Goal: Task Accomplishment & Management: Use online tool/utility

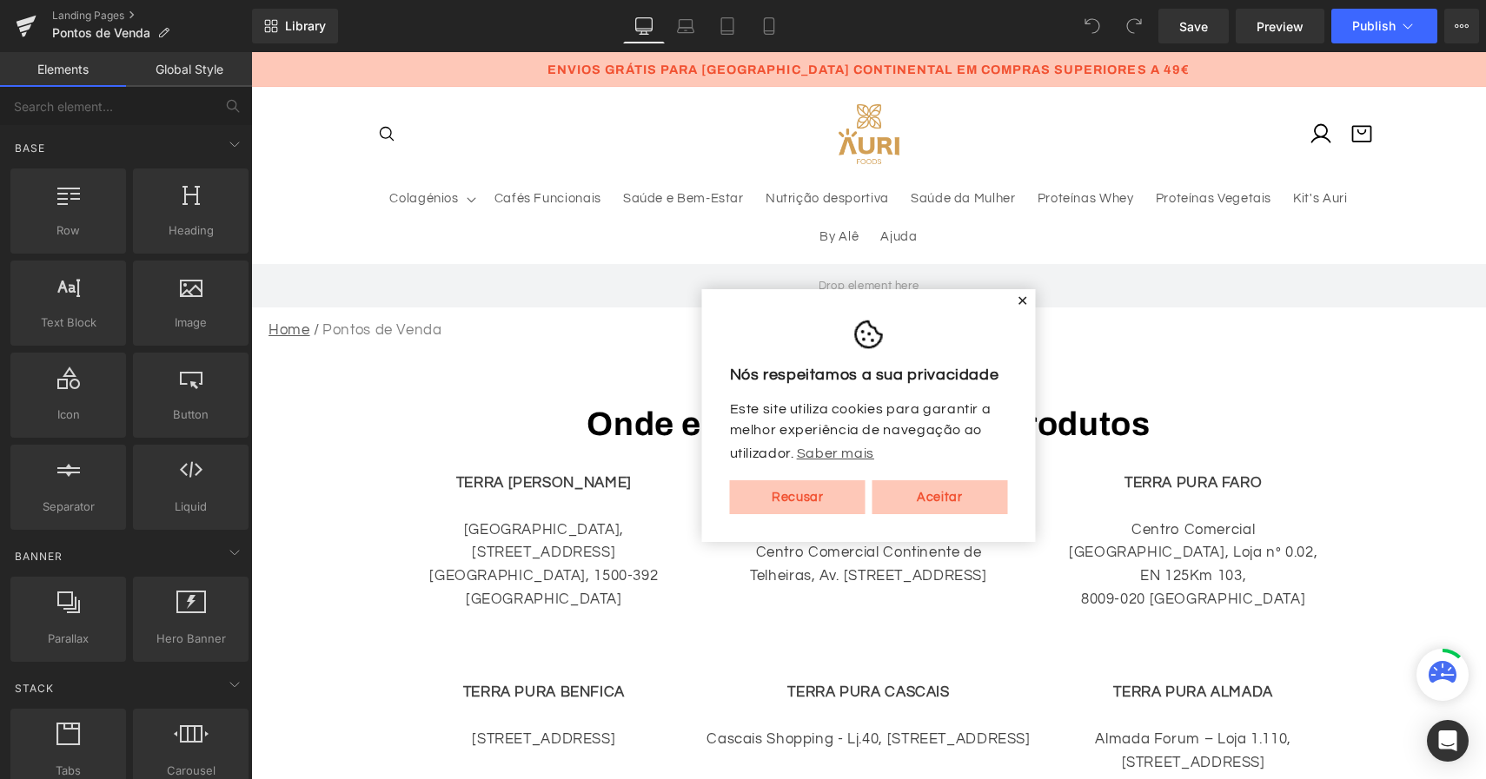
click at [1017, 296] on span "✕" at bounding box center [1023, 301] width 12 height 10
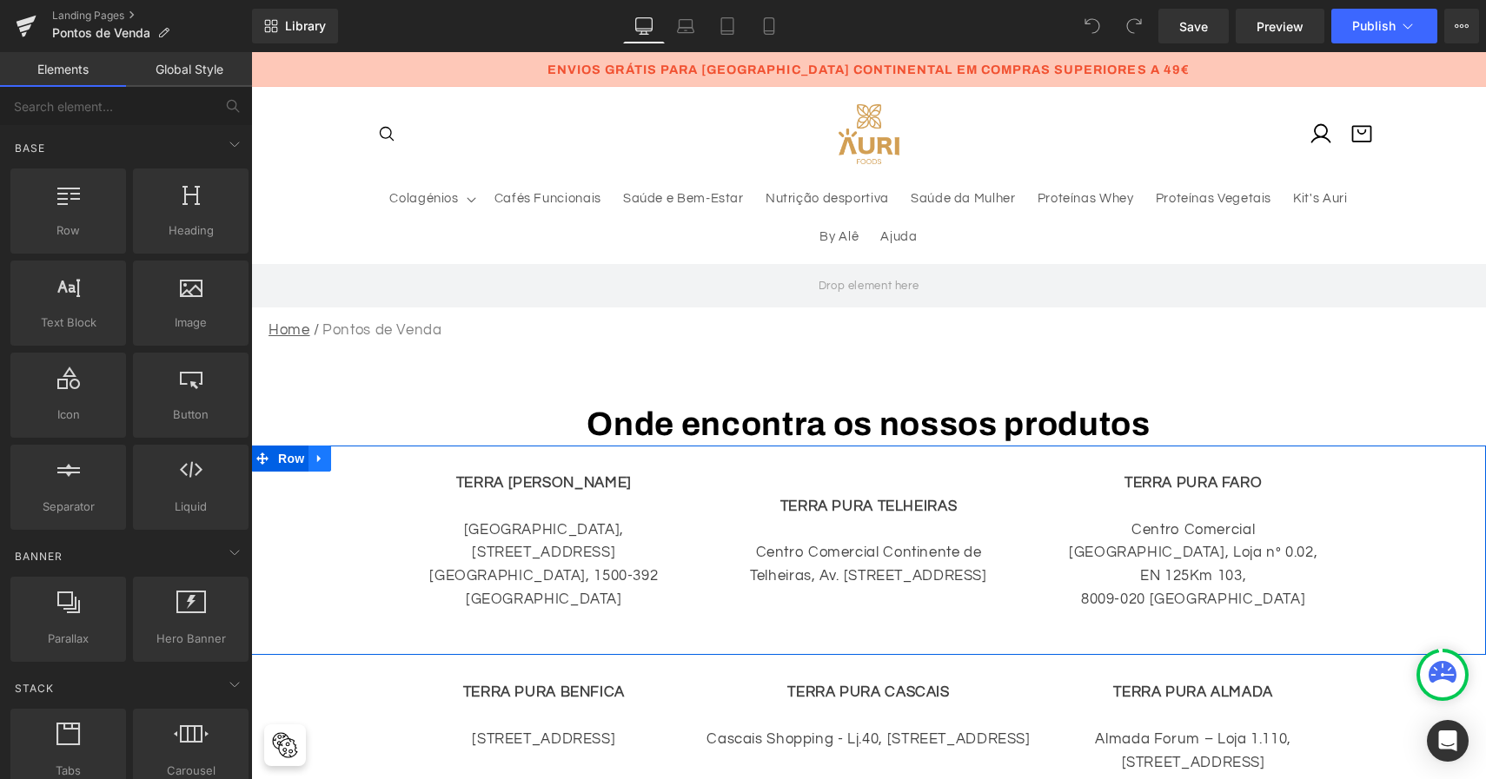
click at [321, 456] on icon at bounding box center [318, 459] width 3 height 8
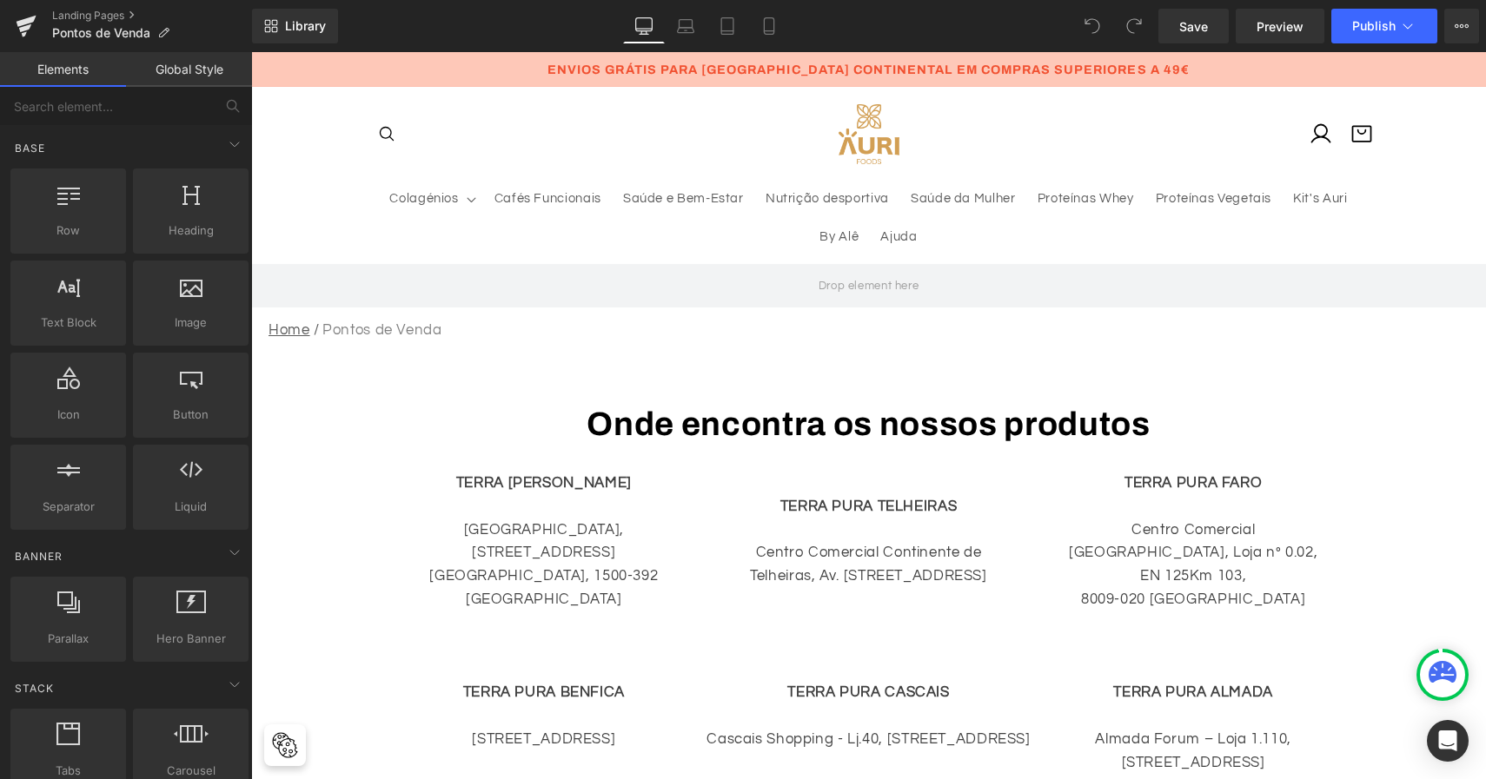
click at [405, 407] on h1 "Onde encontra os nossos produtos" at bounding box center [868, 424] width 1235 height 43
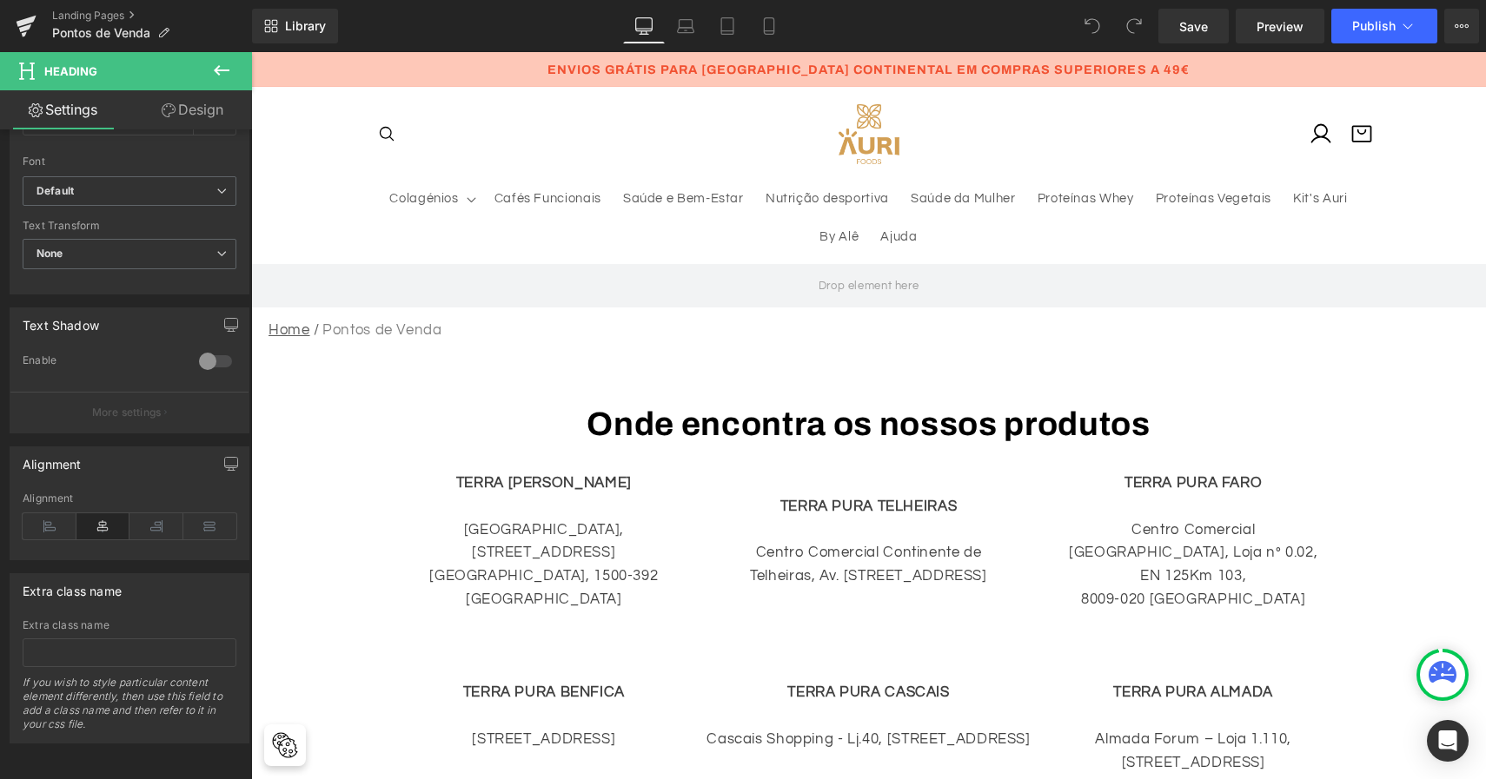
scroll to position [580, 0]
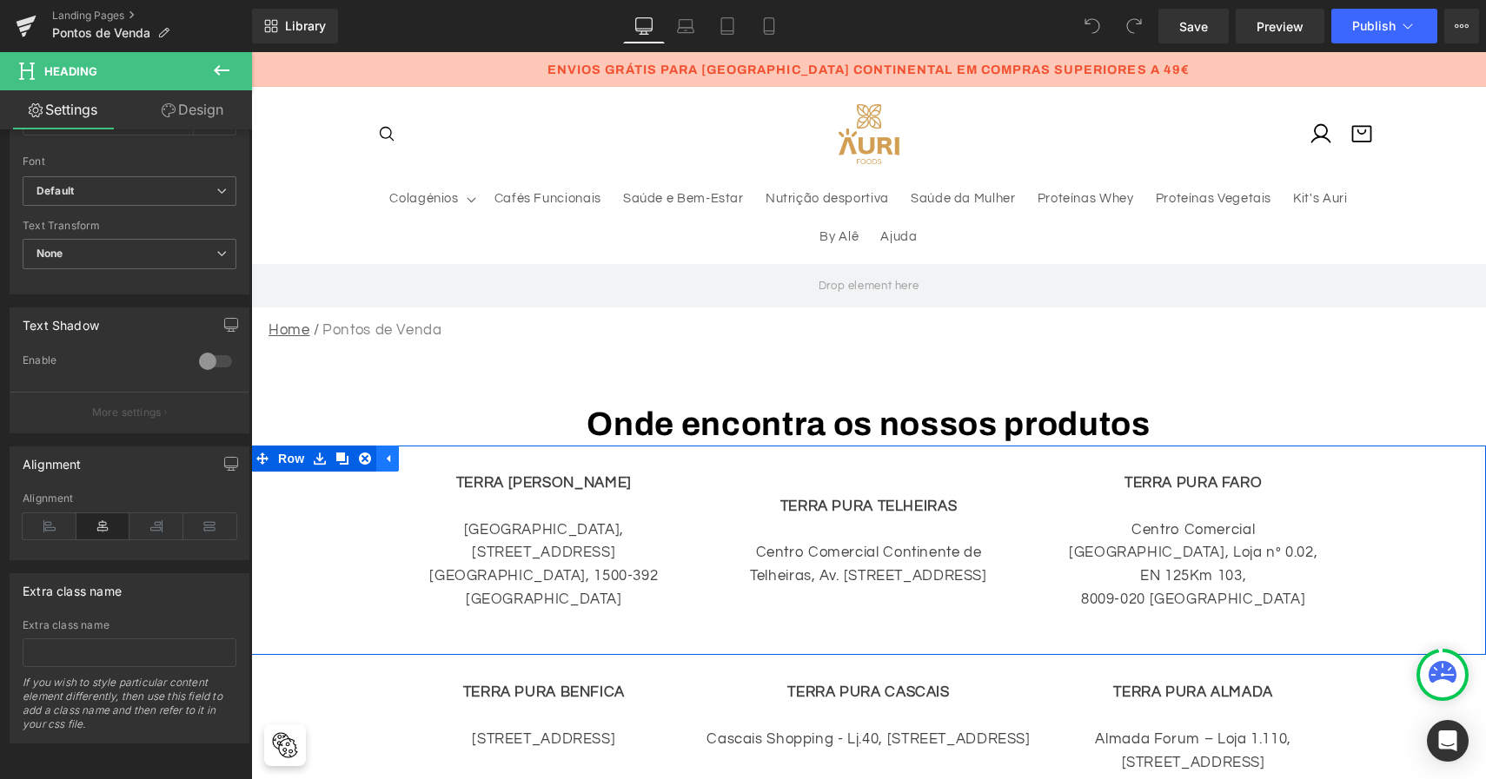
click at [389, 459] on icon at bounding box center [387, 458] width 12 height 13
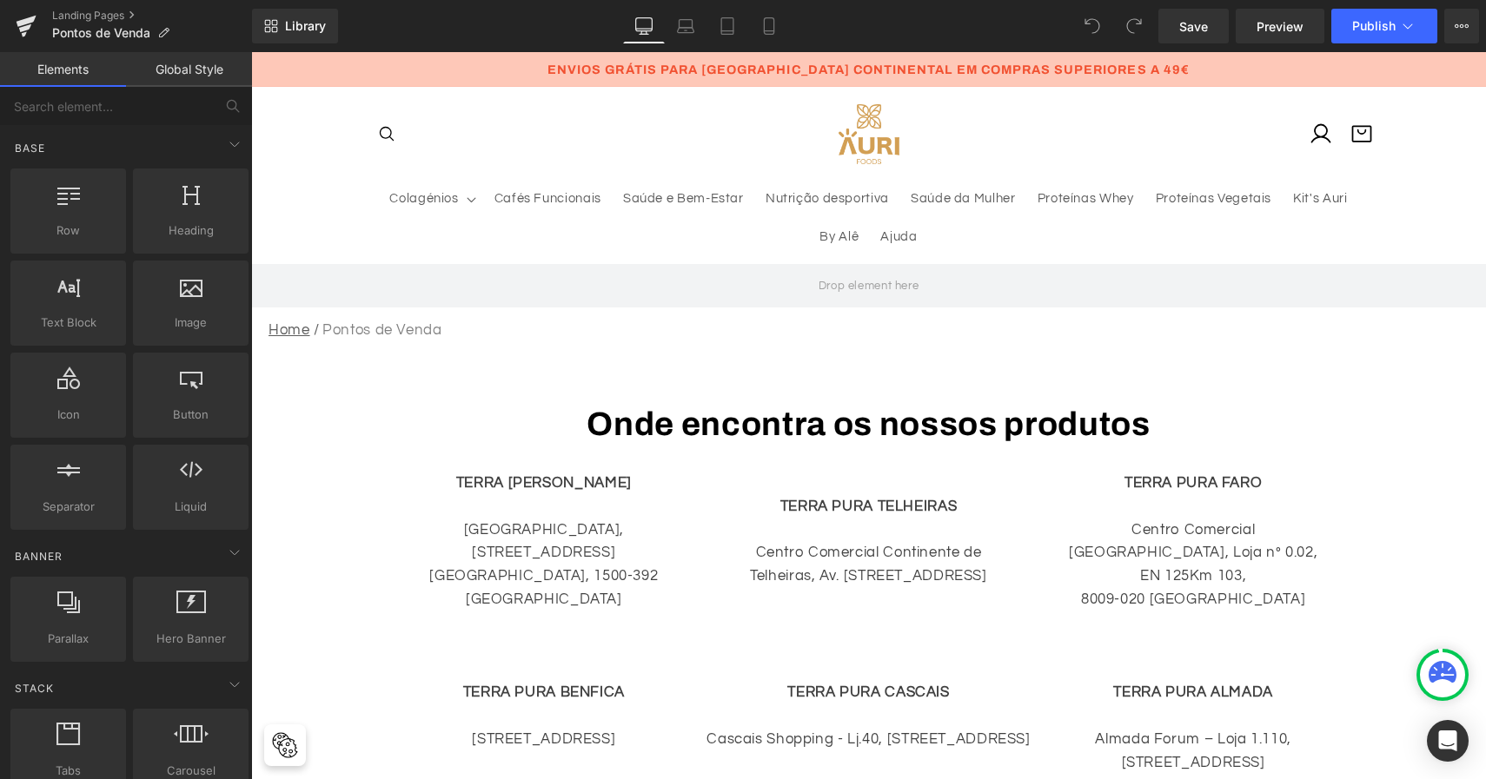
click at [313, 192] on sticky-header "Colagénios Colagénios Verisol® Hidrolisado Todos" at bounding box center [868, 175] width 1235 height 176
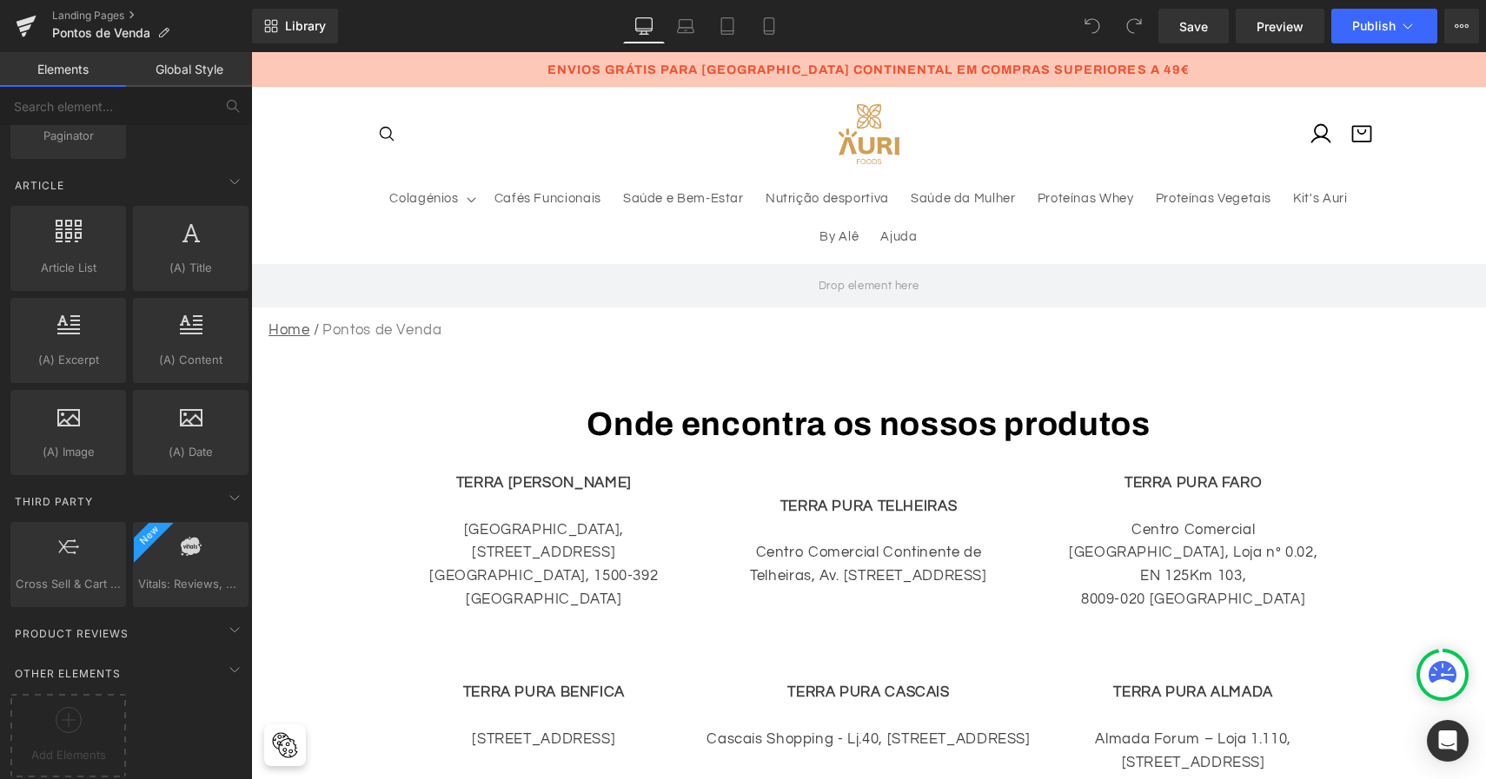
scroll to position [3269, 0]
click at [76, 711] on icon at bounding box center [69, 720] width 26 height 26
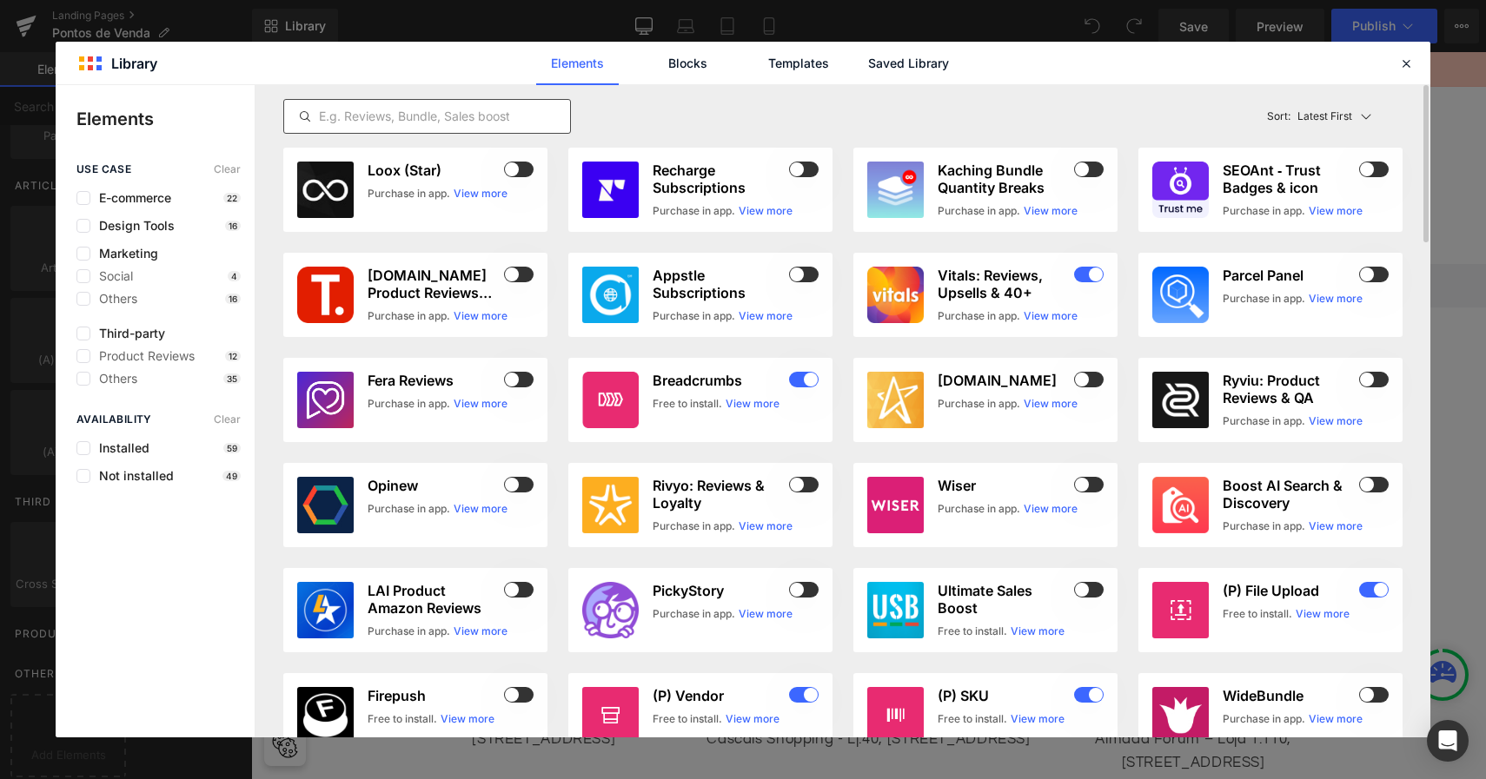
click at [502, 112] on input "text" at bounding box center [427, 116] width 286 height 21
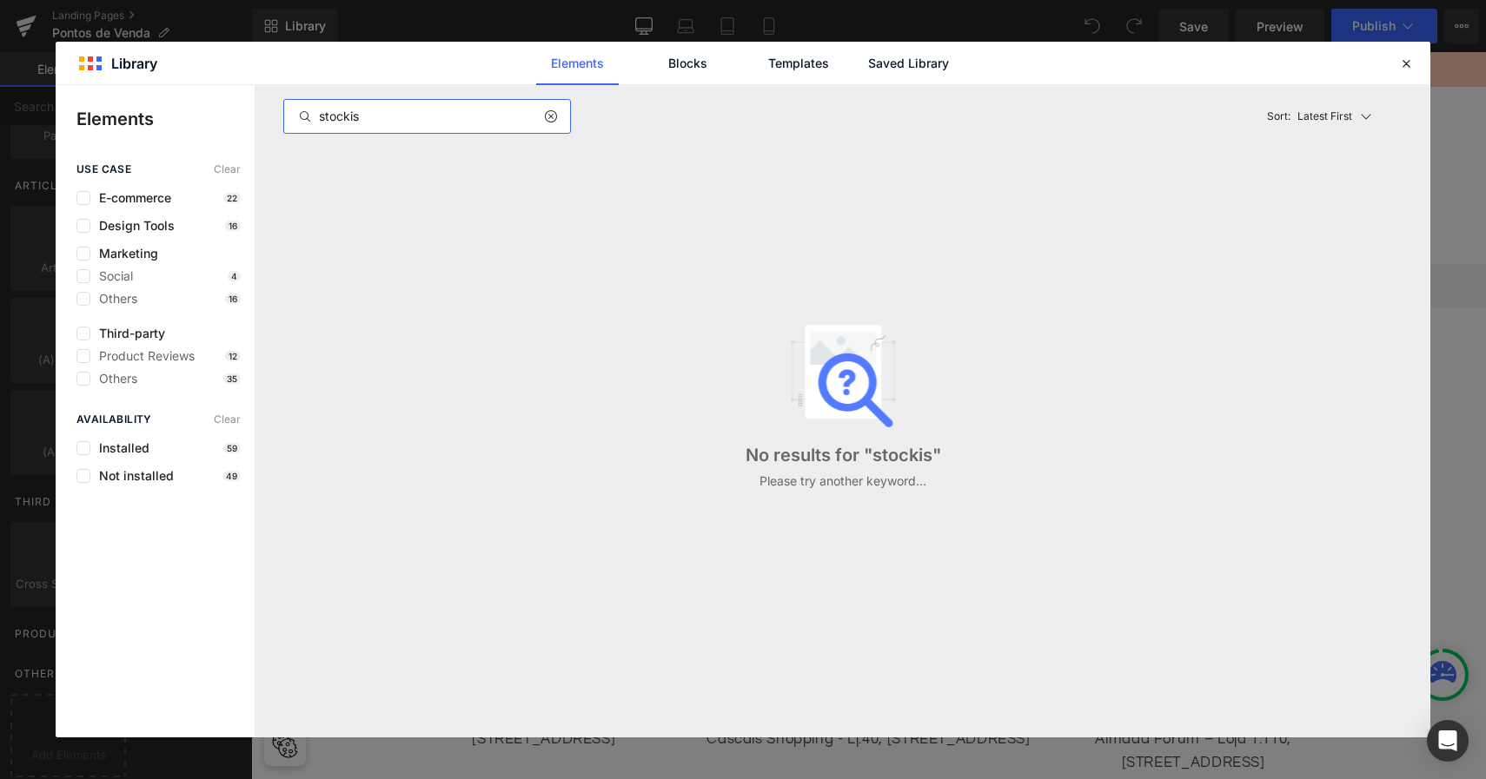
type input "stockis"
click at [714, 66] on link "Blocks" at bounding box center [687, 63] width 83 height 43
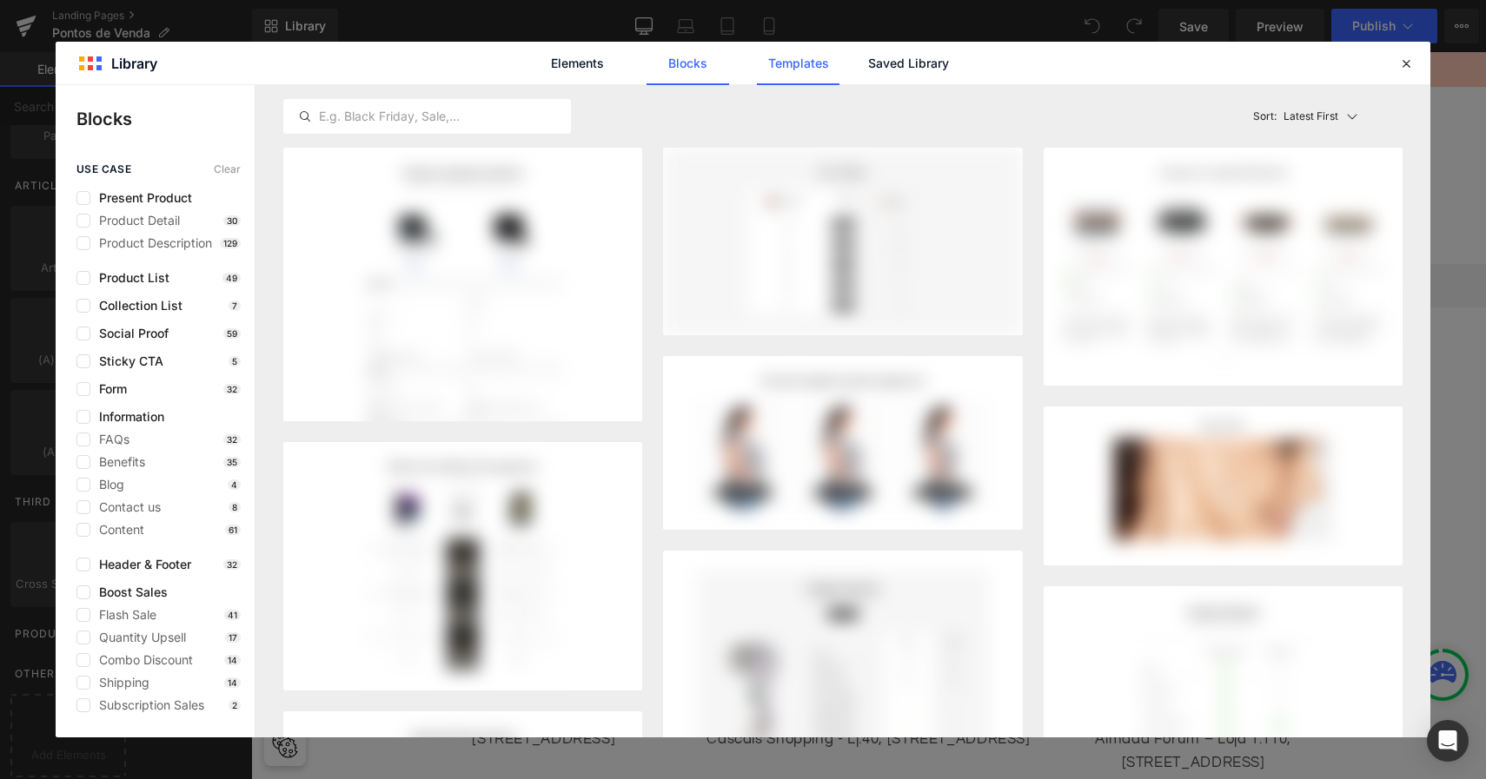
click at [805, 62] on link "Templates" at bounding box center [798, 63] width 83 height 43
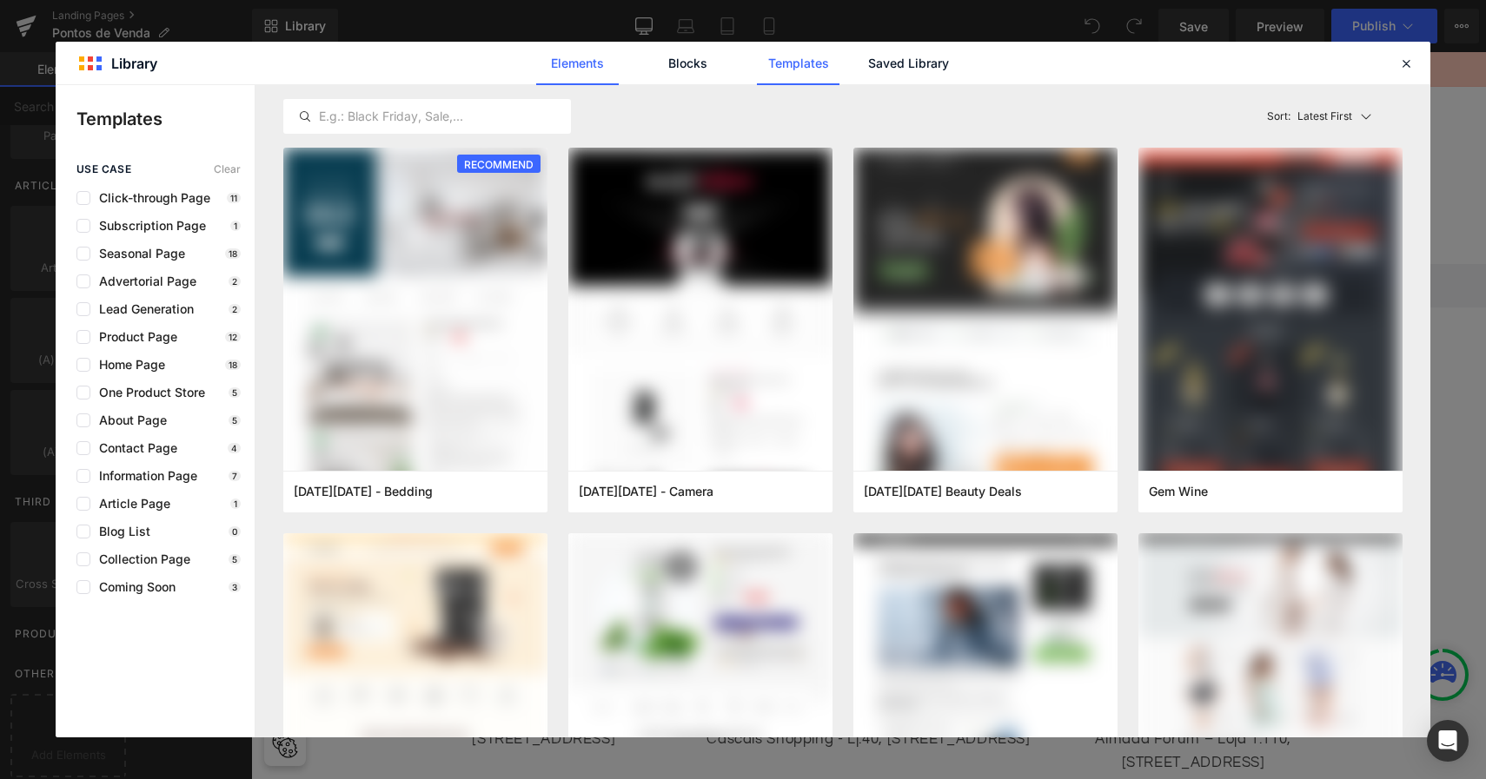
click at [577, 71] on link "Elements" at bounding box center [577, 63] width 83 height 43
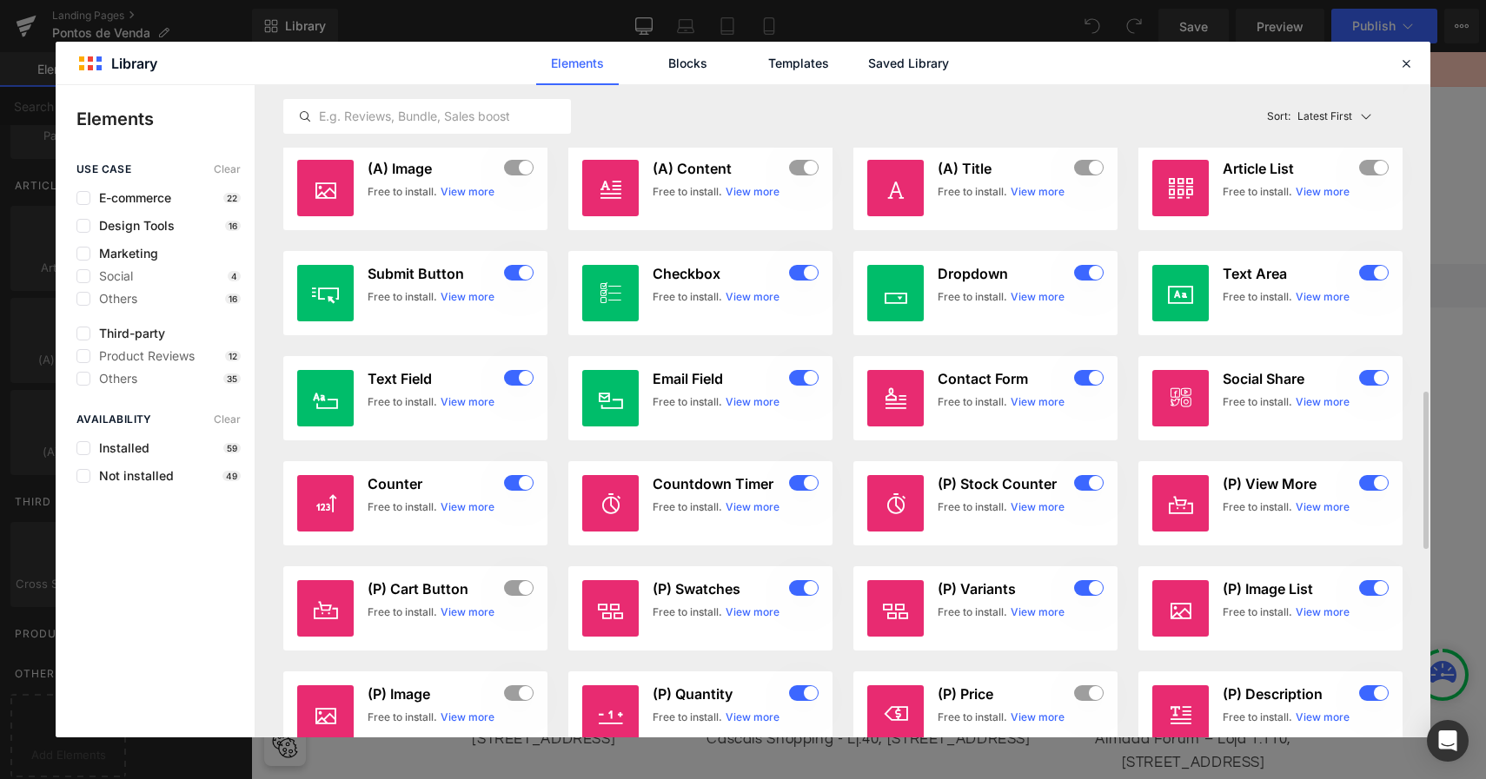
scroll to position [1265, 0]
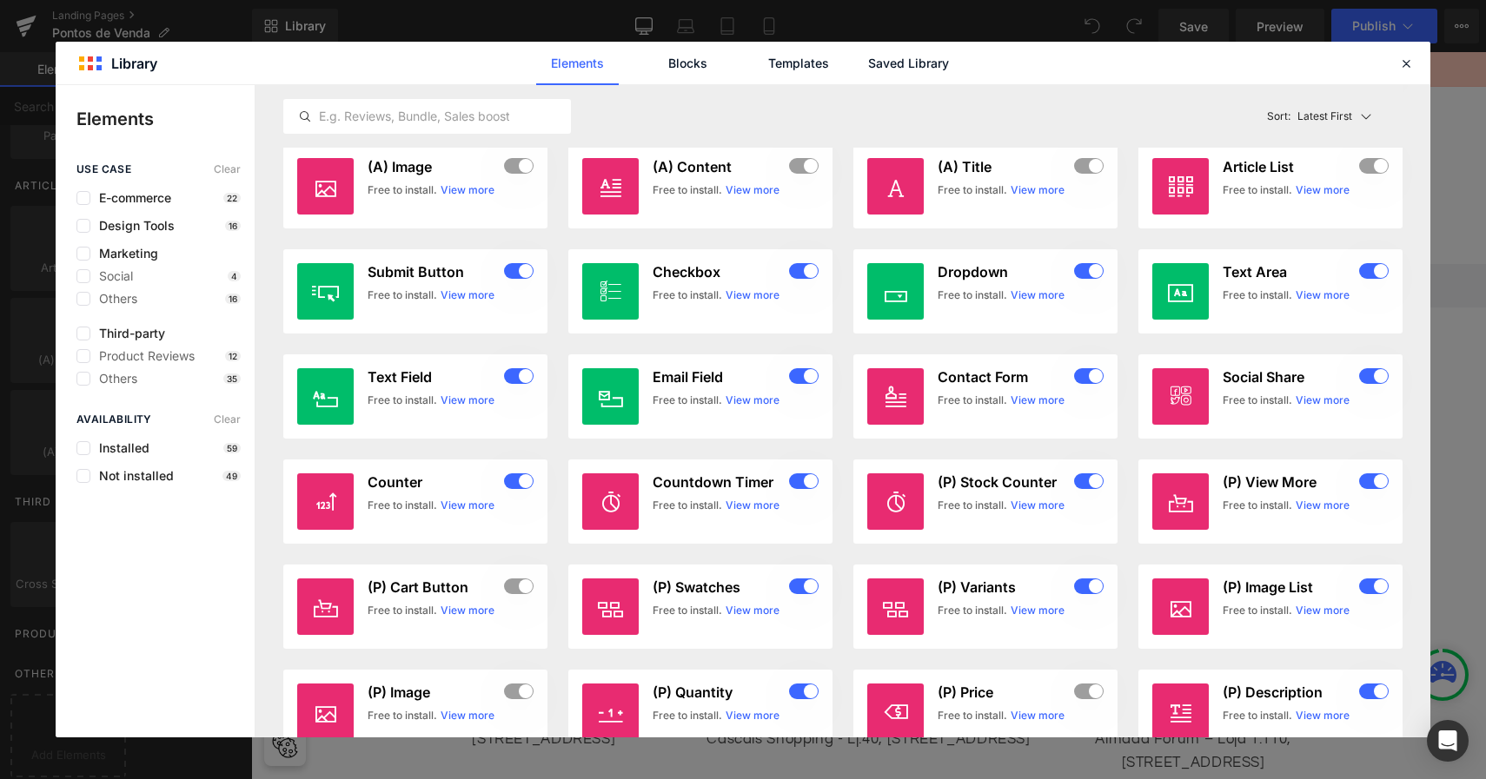
click at [1394, 61] on div "Elements Blocks Templates Saved Library" at bounding box center [743, 63] width 1374 height 43
click at [1400, 62] on icon at bounding box center [1406, 64] width 16 height 16
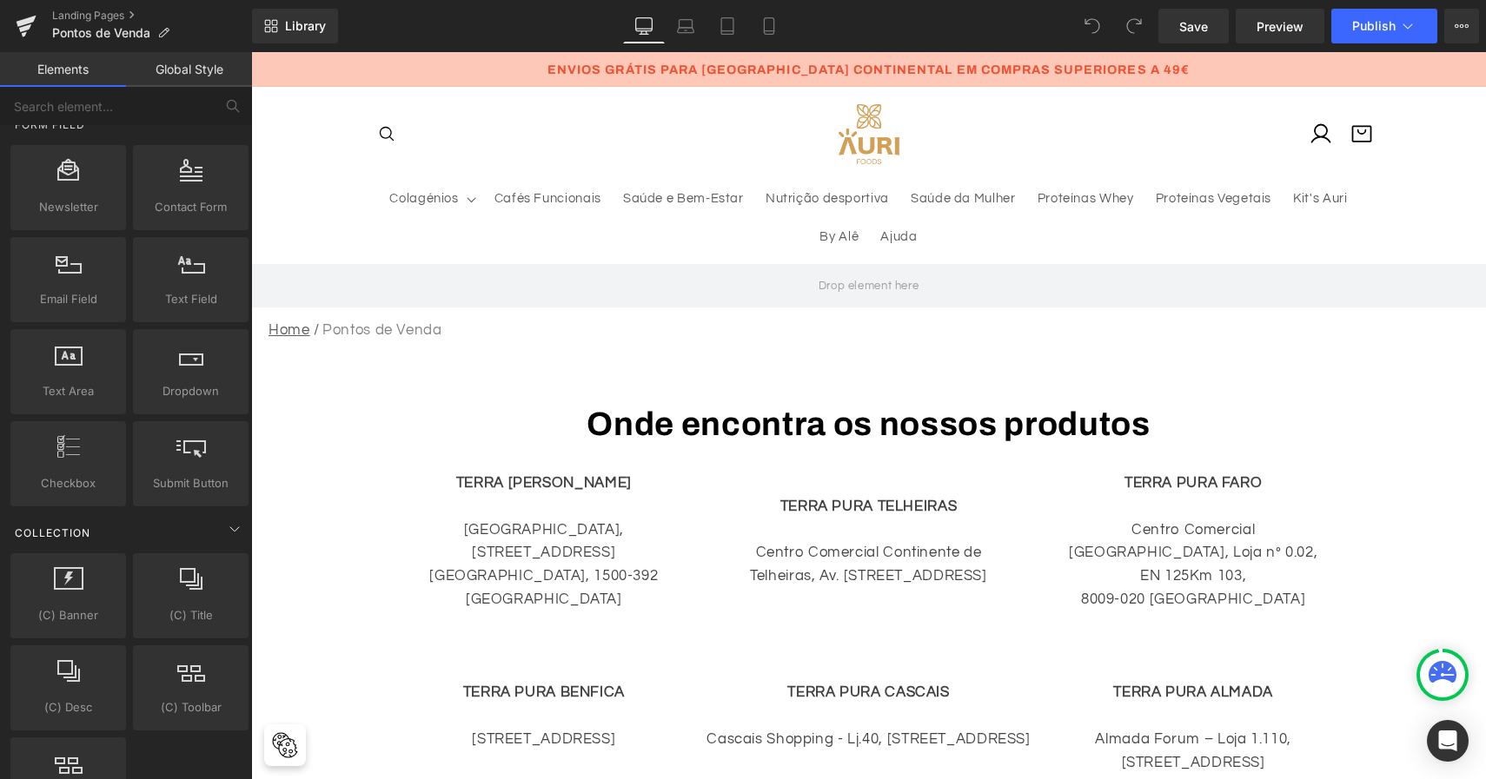
scroll to position [2580, 0]
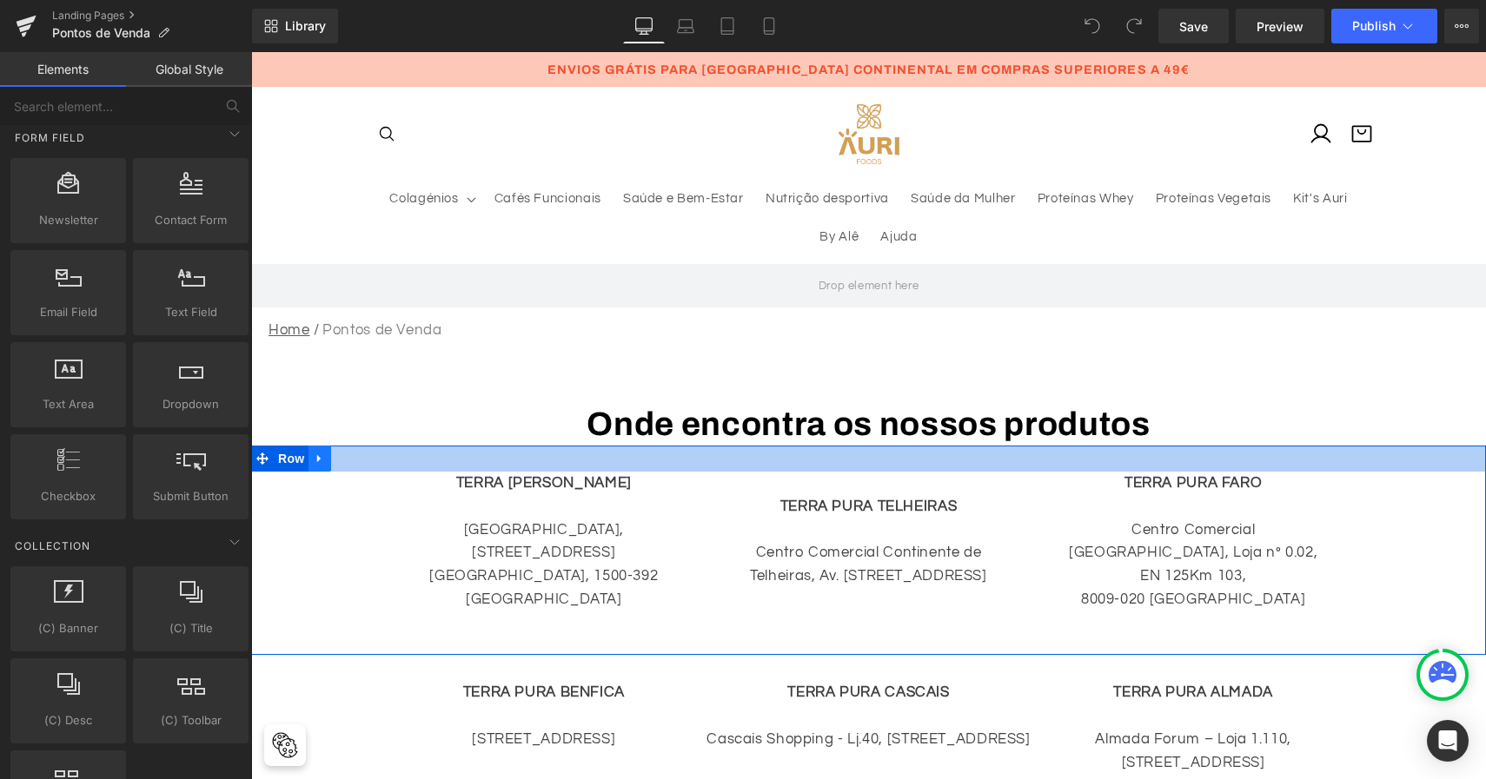
click at [320, 458] on icon at bounding box center [318, 459] width 3 height 8
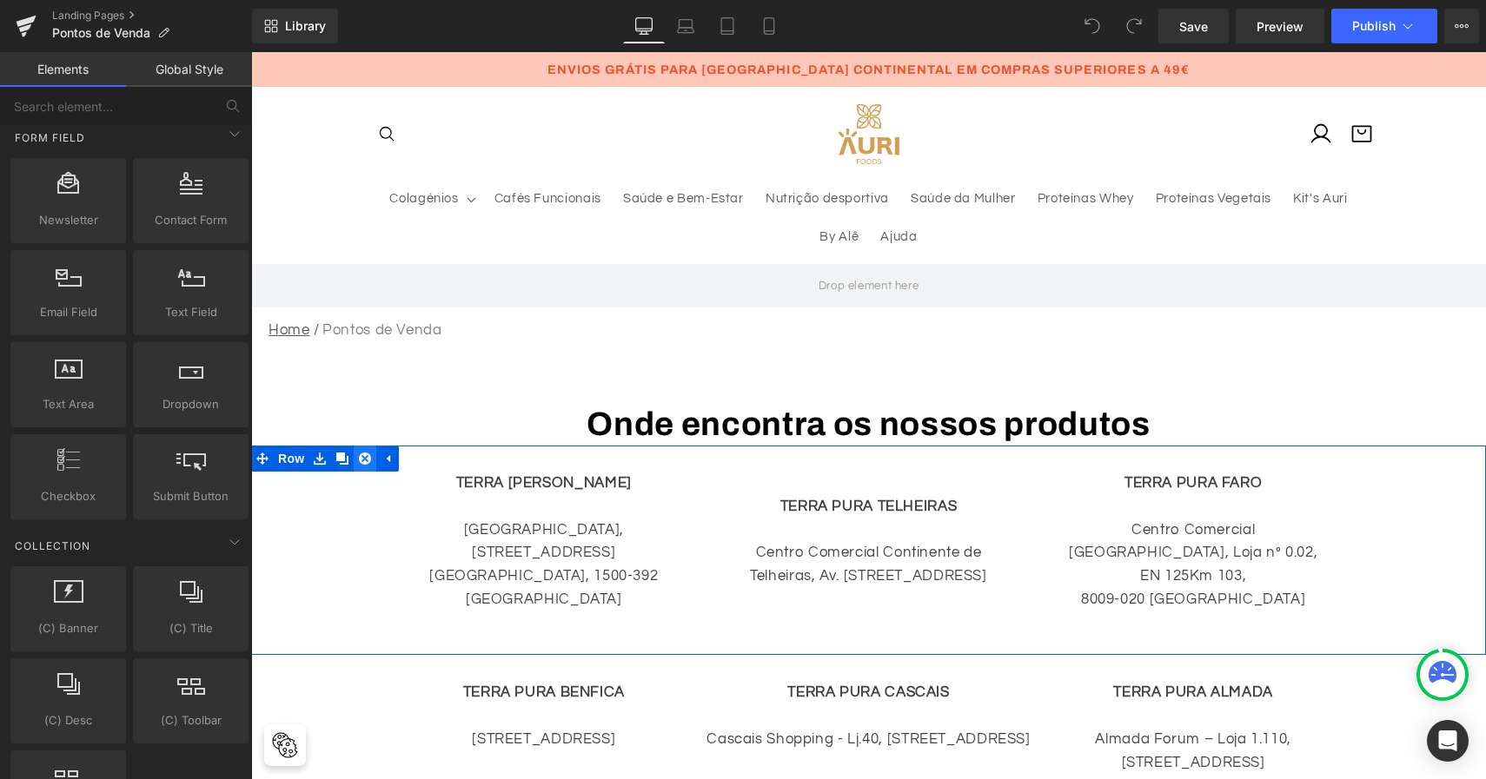
click at [369, 457] on icon at bounding box center [365, 459] width 12 height 12
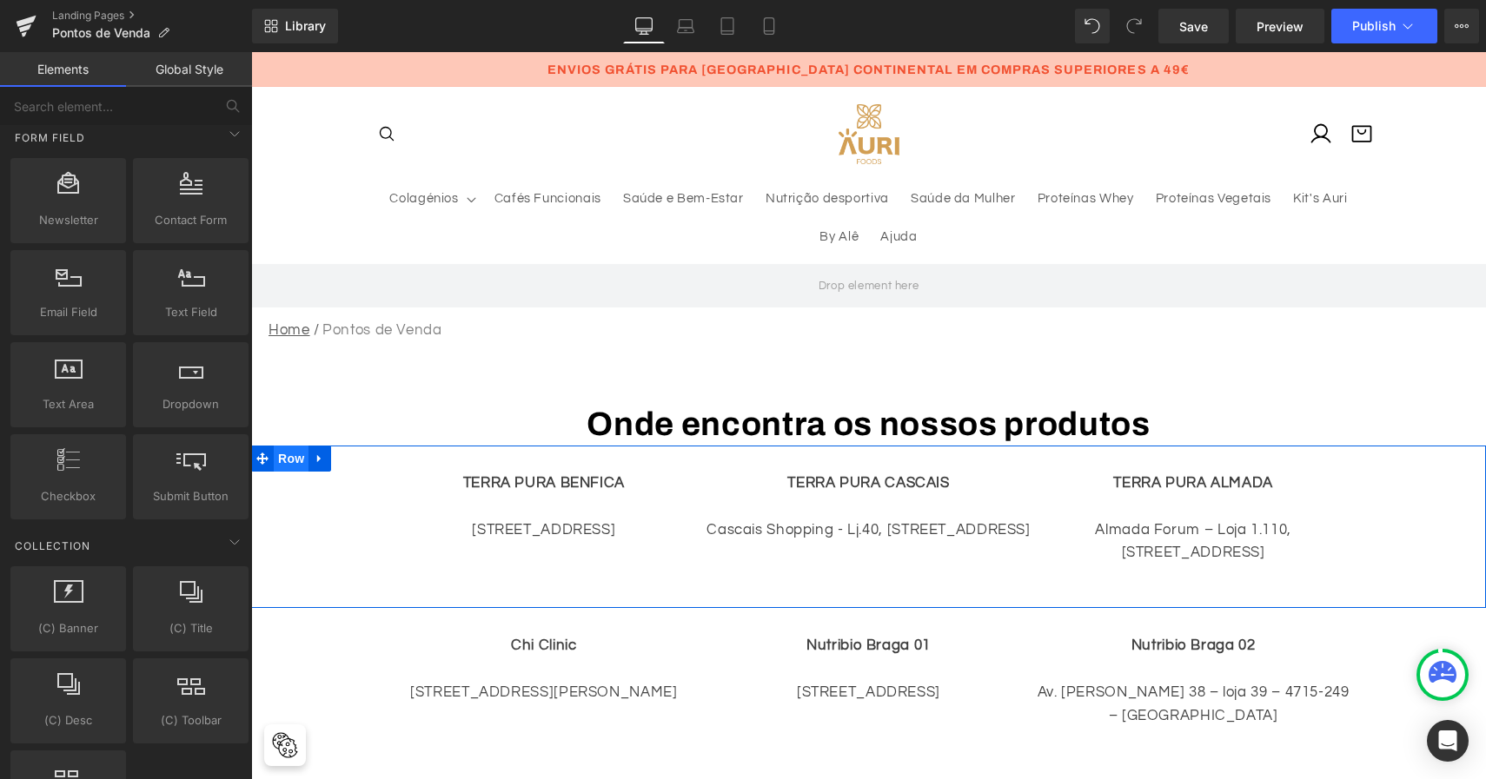
click at [301, 453] on span "Row" at bounding box center [291, 459] width 35 height 26
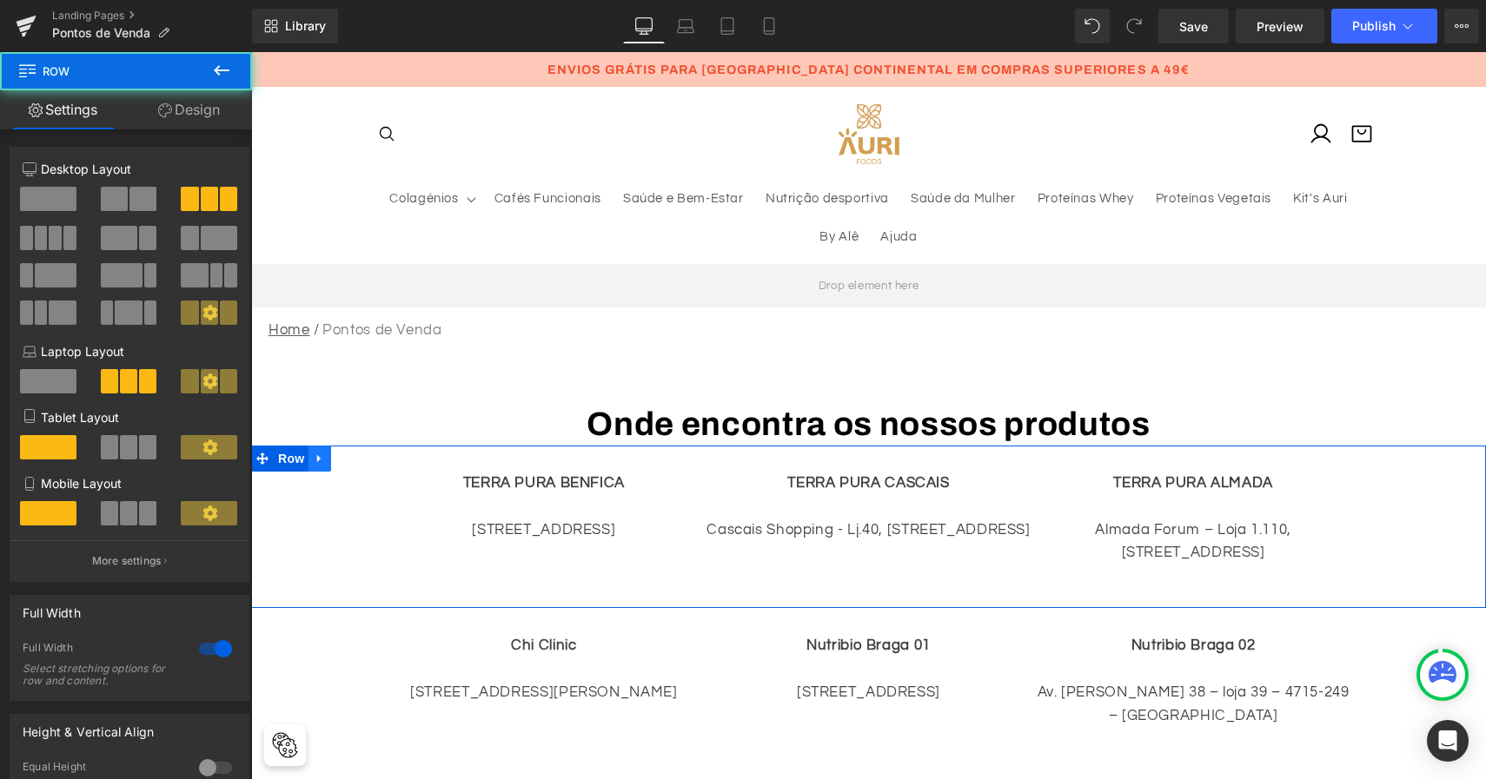
click at [321, 453] on icon at bounding box center [320, 458] width 12 height 13
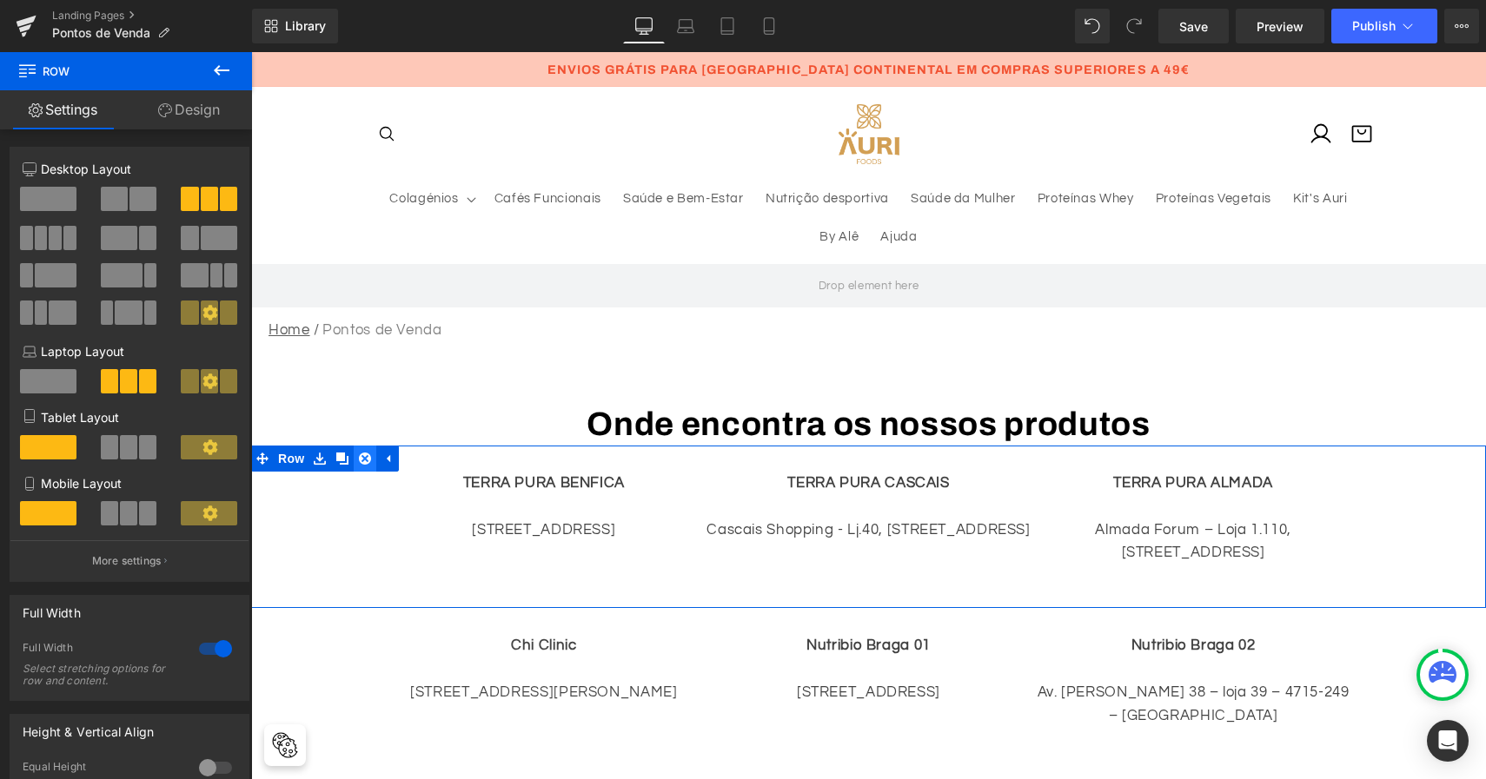
click at [359, 458] on icon at bounding box center [365, 459] width 12 height 12
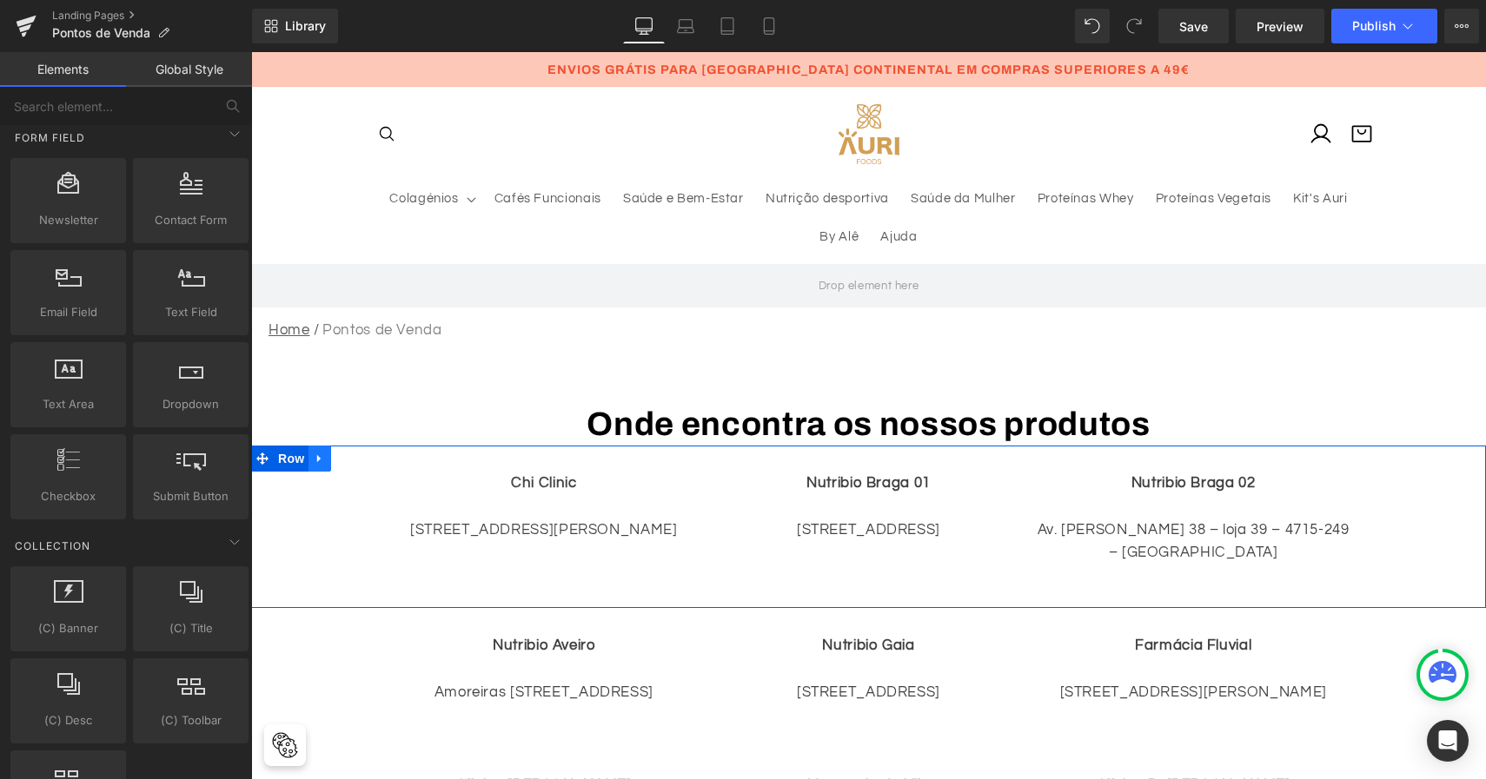
click at [320, 454] on icon at bounding box center [320, 458] width 12 height 13
click at [362, 456] on icon at bounding box center [365, 458] width 12 height 13
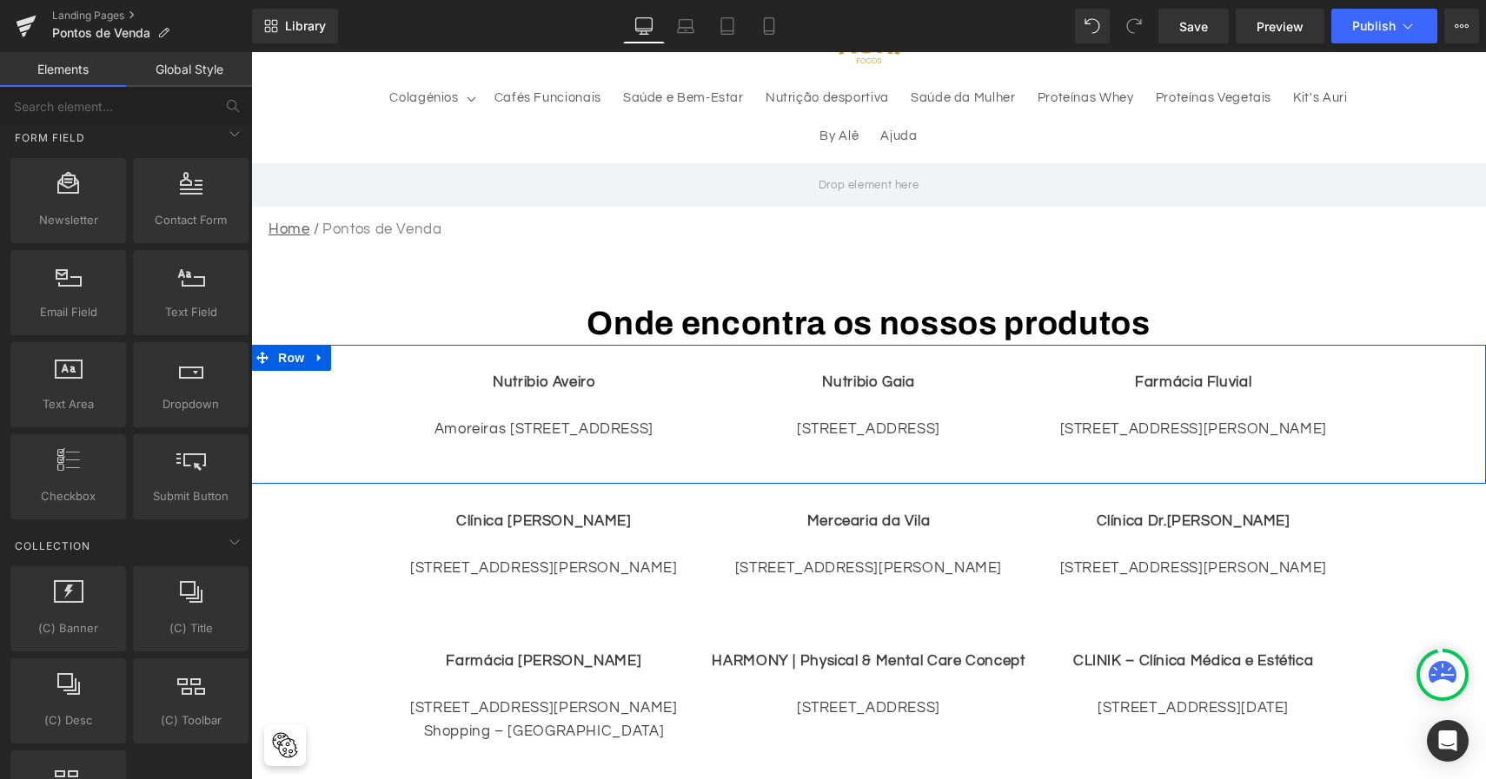
scroll to position [104, 0]
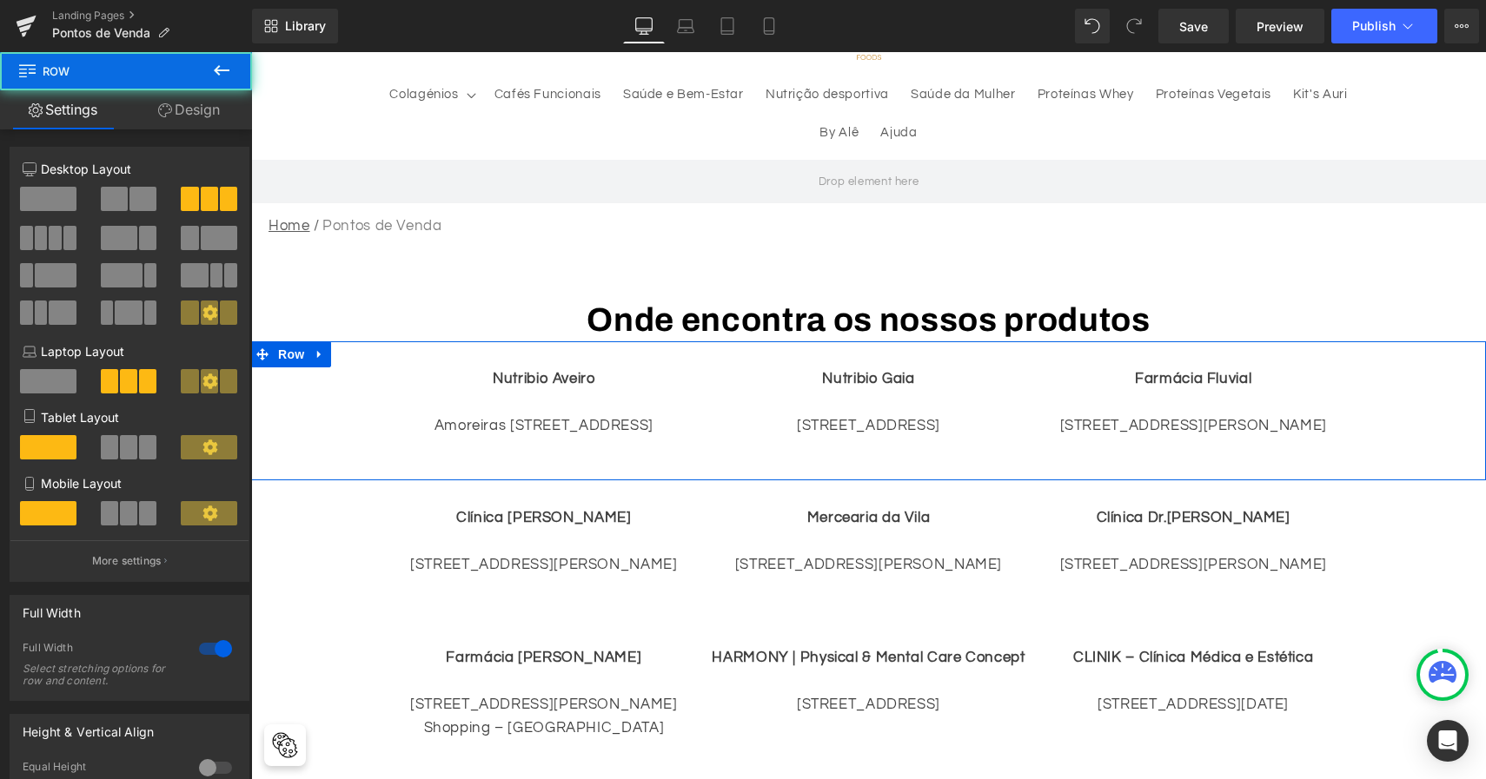
click at [330, 351] on div "Nutribio Aveiro Amoreiras [STREET_ADDRESS] loja AA -3810-700 – [GEOGRAPHIC_DATA…" at bounding box center [868, 411] width 1235 height 140
click at [320, 351] on icon at bounding box center [320, 354] width 12 height 13
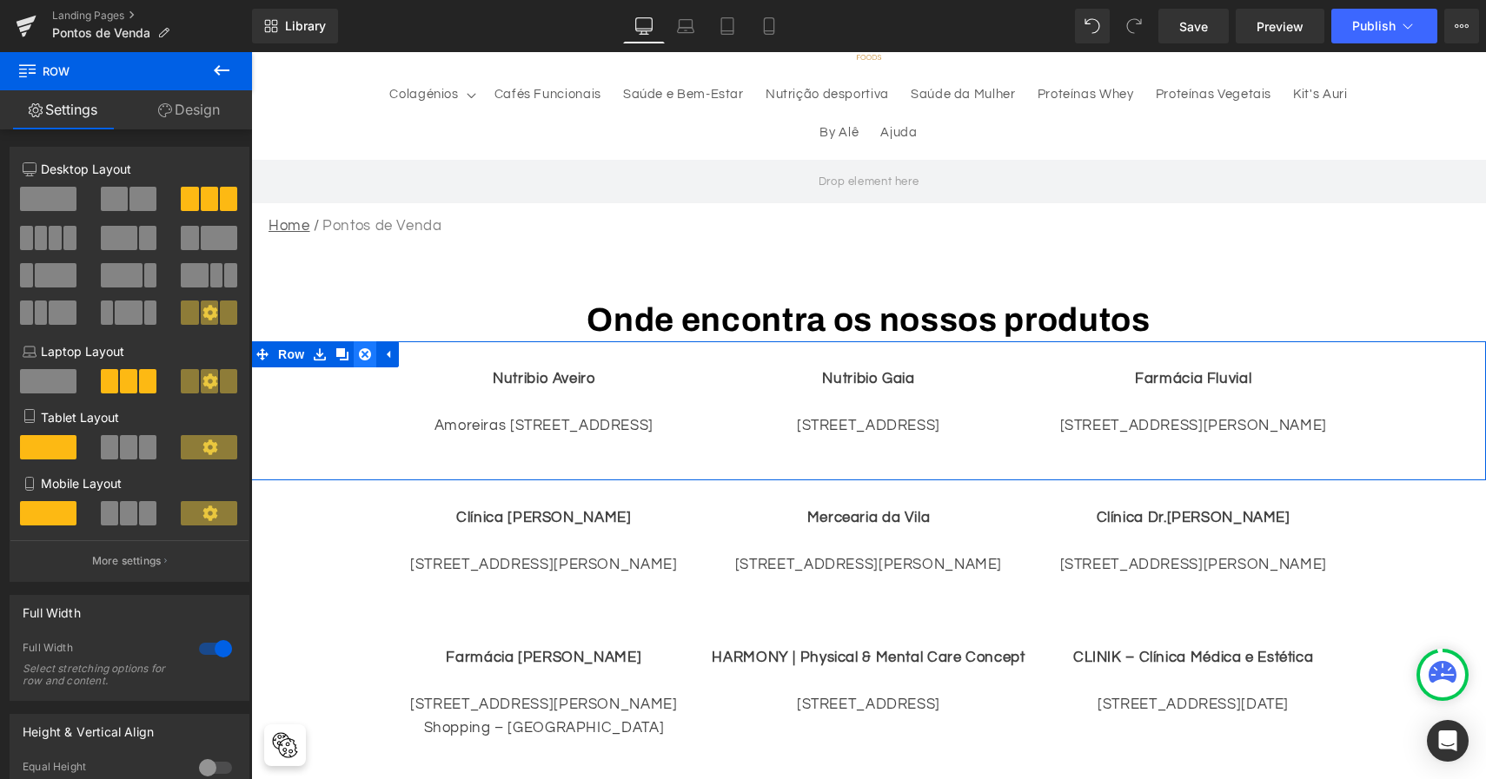
click at [365, 350] on icon at bounding box center [365, 354] width 12 height 12
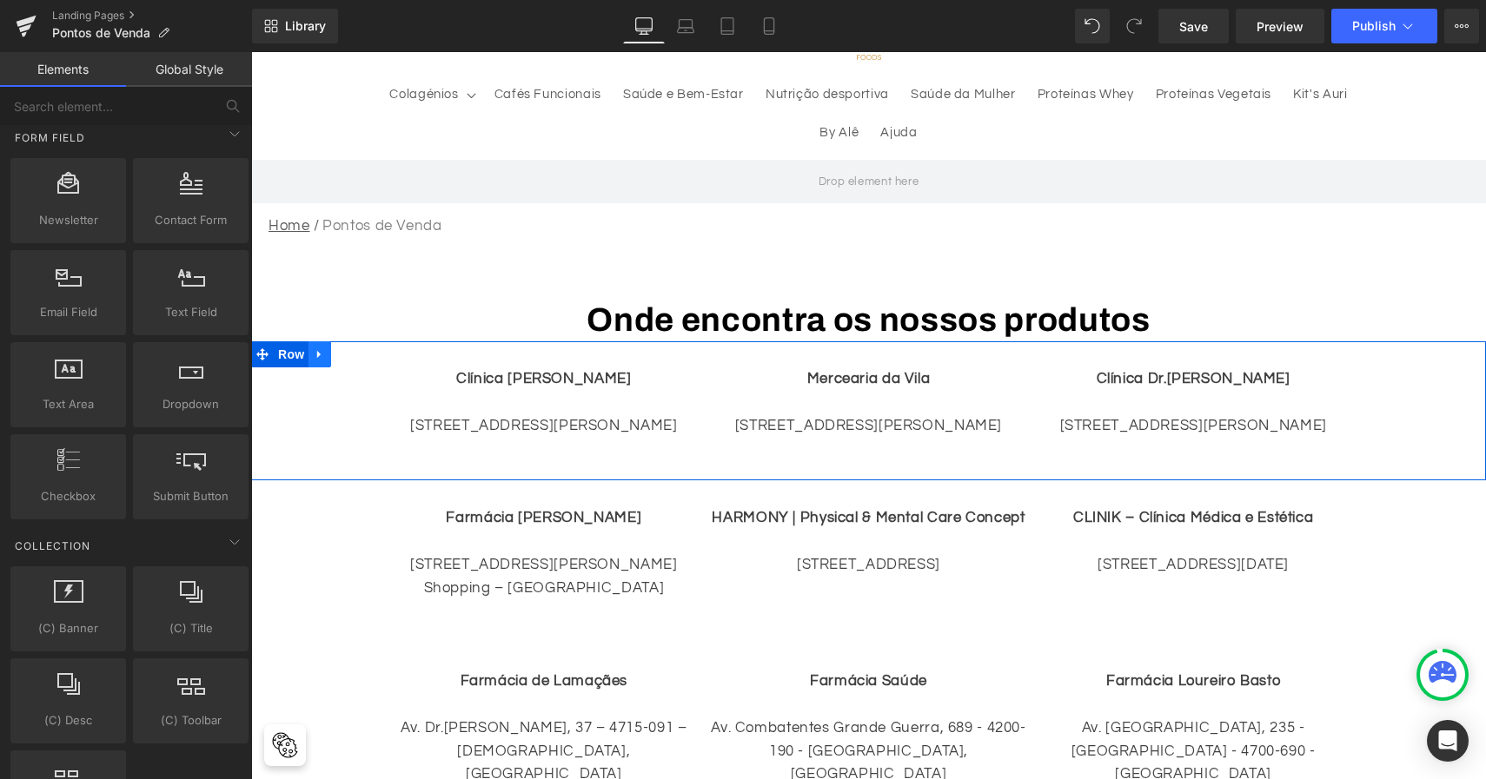
click at [316, 354] on icon at bounding box center [320, 354] width 12 height 13
click at [359, 354] on icon at bounding box center [365, 354] width 12 height 12
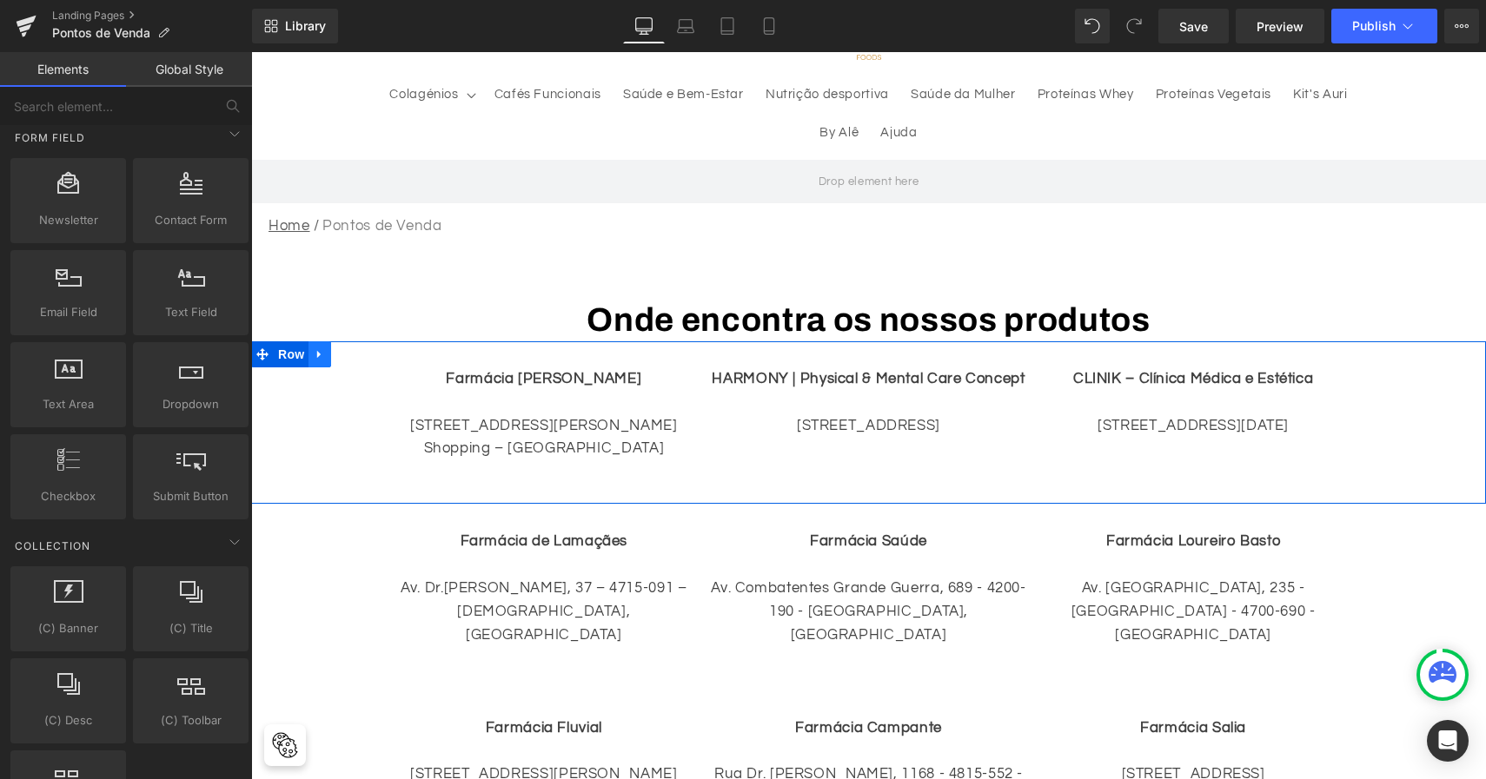
click at [319, 356] on icon at bounding box center [320, 354] width 12 height 13
click at [359, 348] on icon at bounding box center [365, 354] width 12 height 13
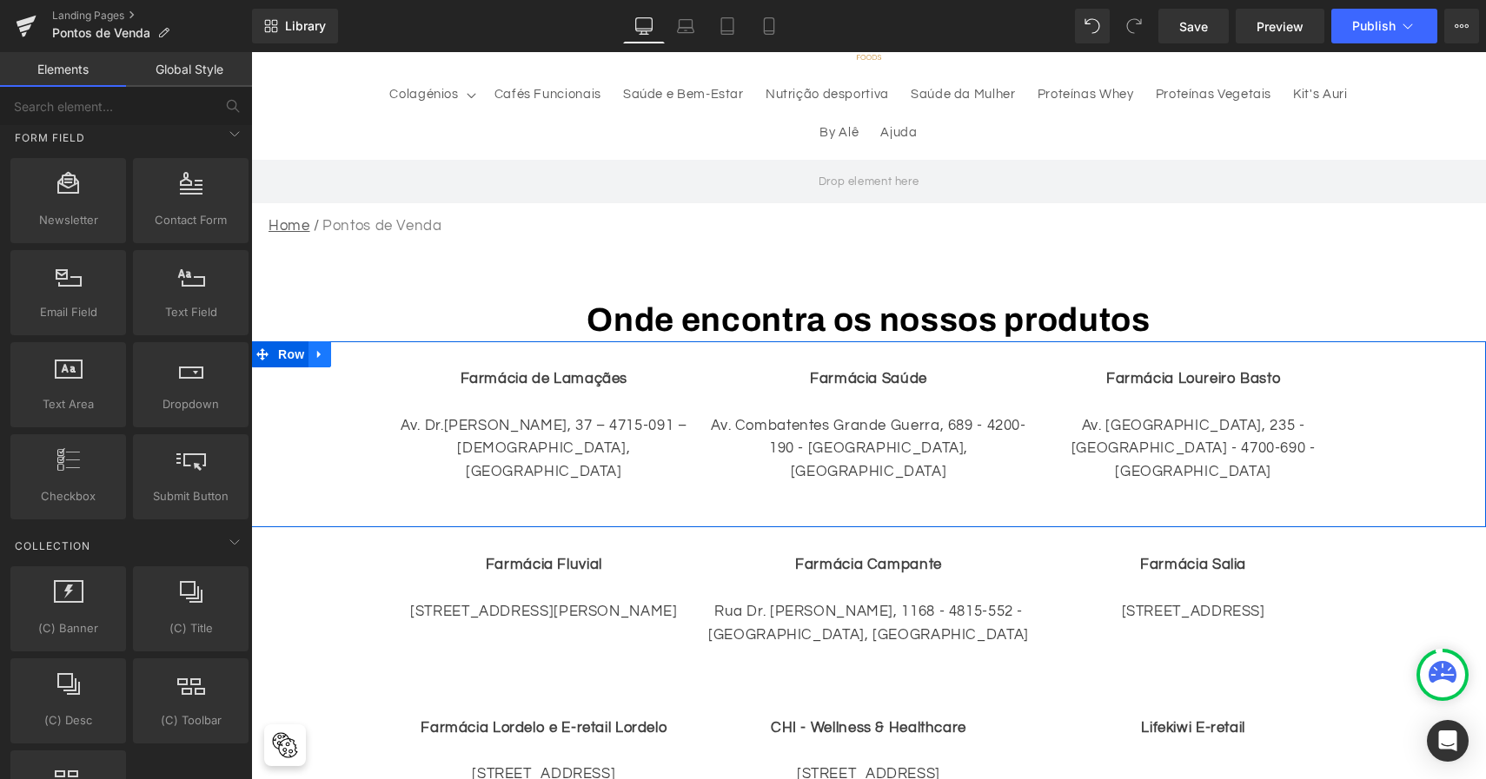
click at [315, 356] on icon at bounding box center [320, 354] width 12 height 13
click at [359, 352] on icon at bounding box center [365, 354] width 12 height 13
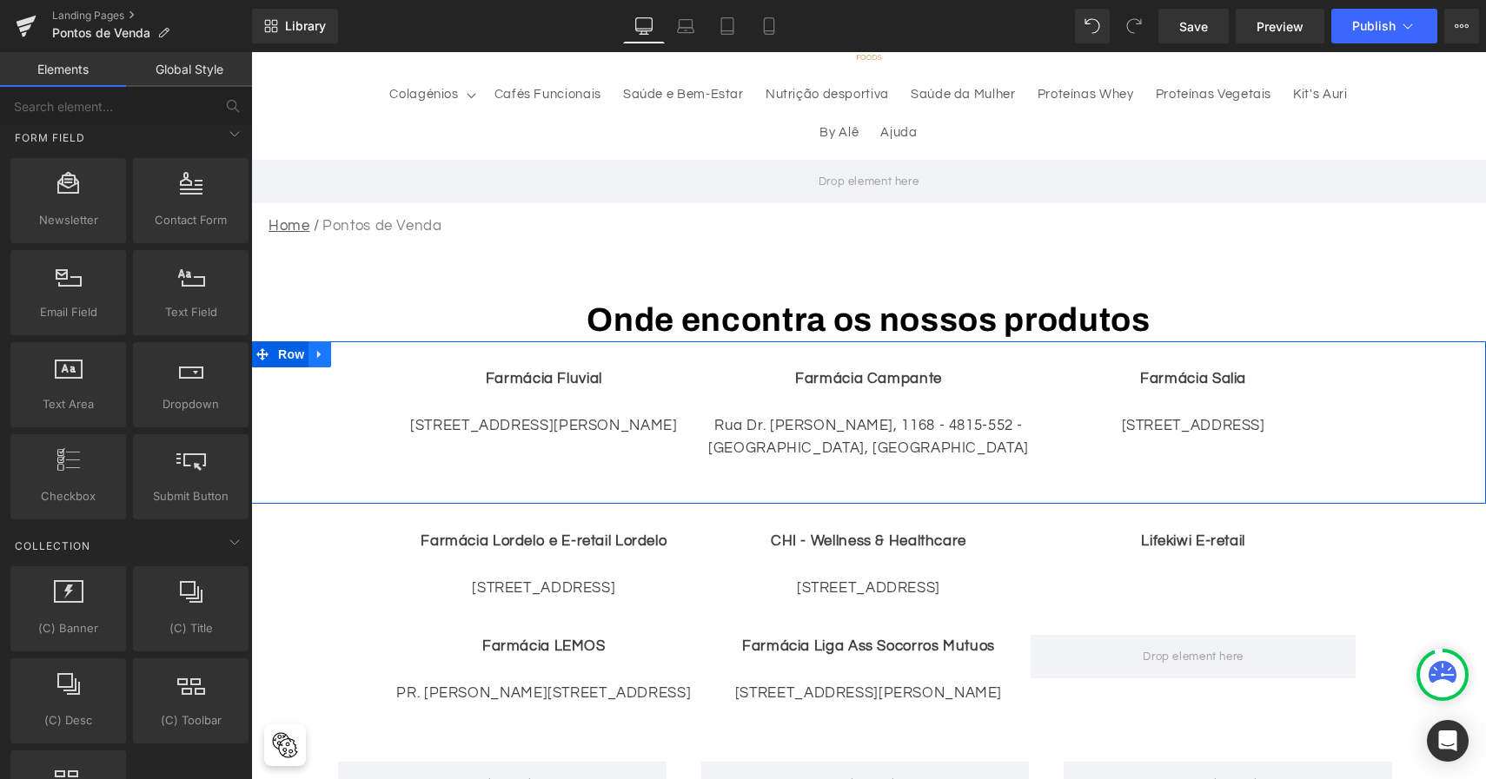
click at [325, 356] on link at bounding box center [319, 354] width 23 height 26
click at [359, 353] on icon at bounding box center [365, 354] width 12 height 12
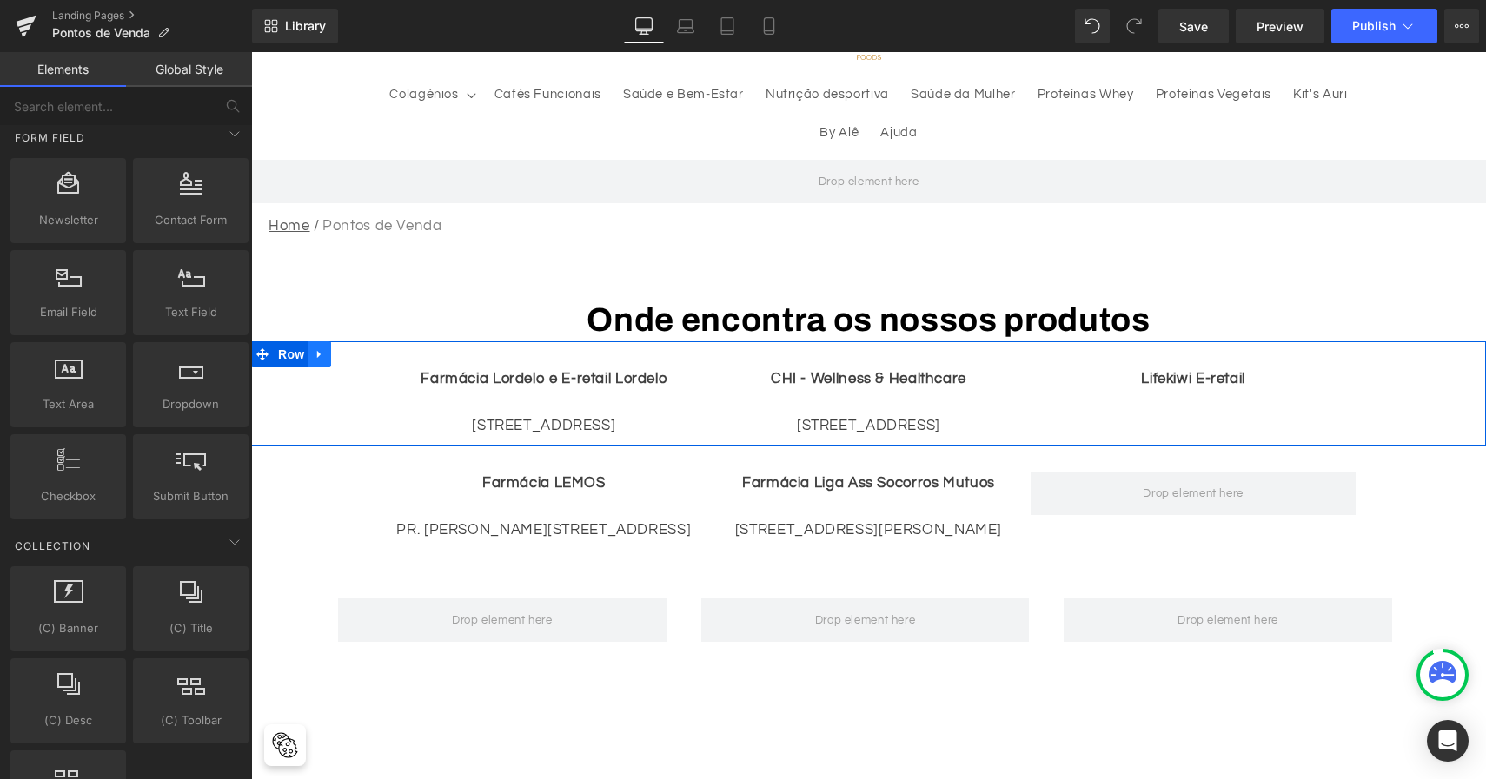
click at [316, 354] on icon at bounding box center [320, 354] width 12 height 13
click at [362, 356] on icon at bounding box center [365, 354] width 12 height 12
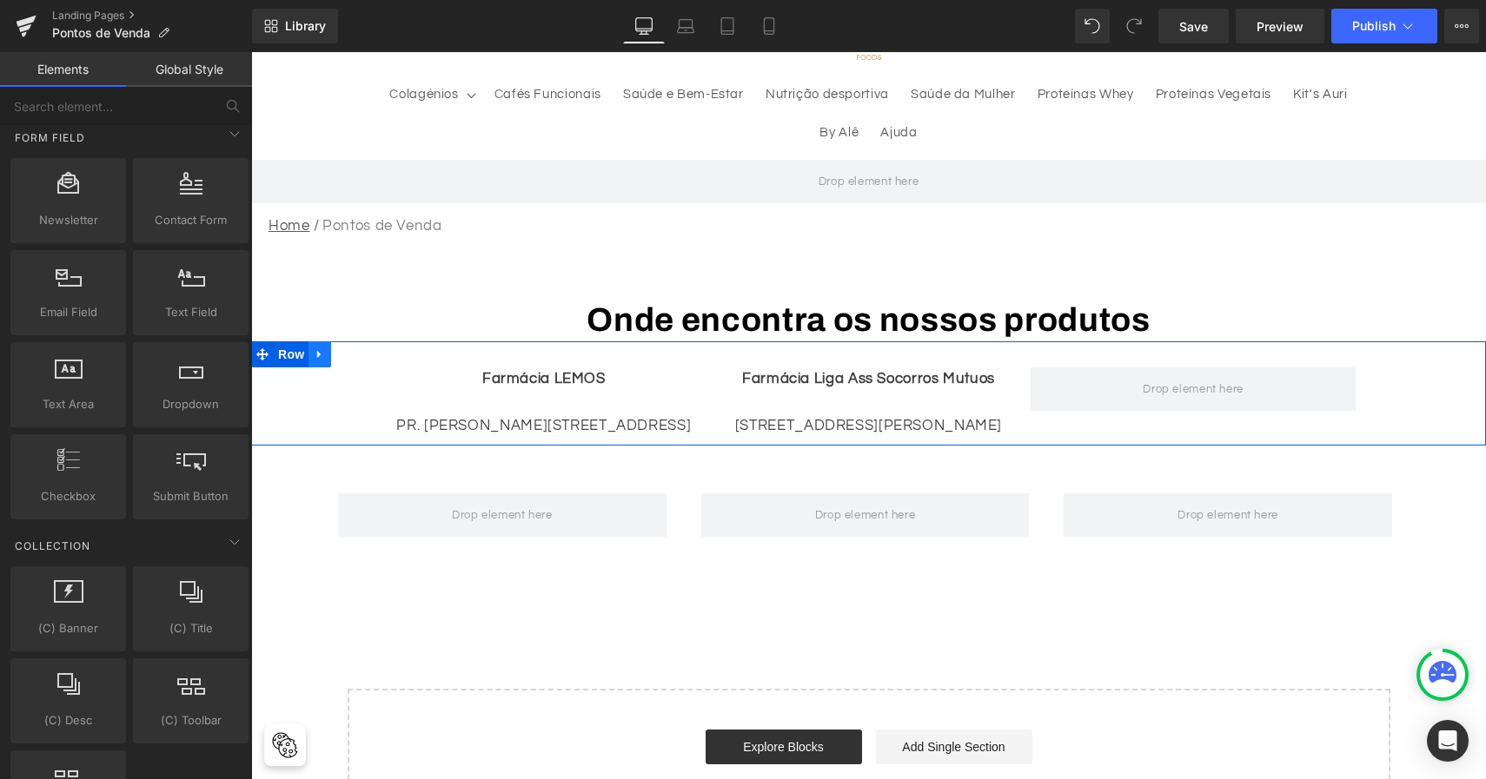
click at [321, 358] on link at bounding box center [319, 354] width 23 height 26
click at [359, 350] on icon at bounding box center [365, 354] width 12 height 12
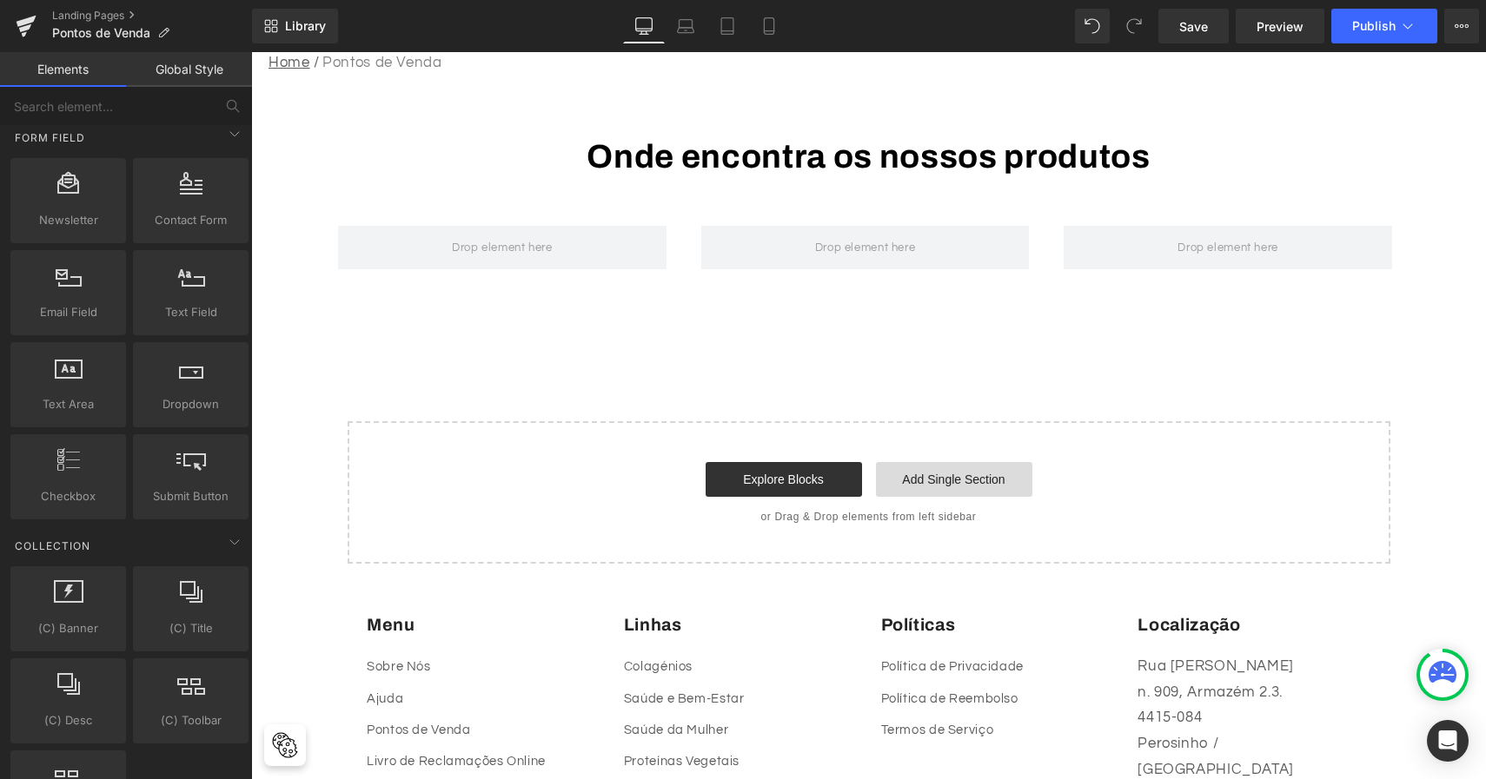
scroll to position [176, 0]
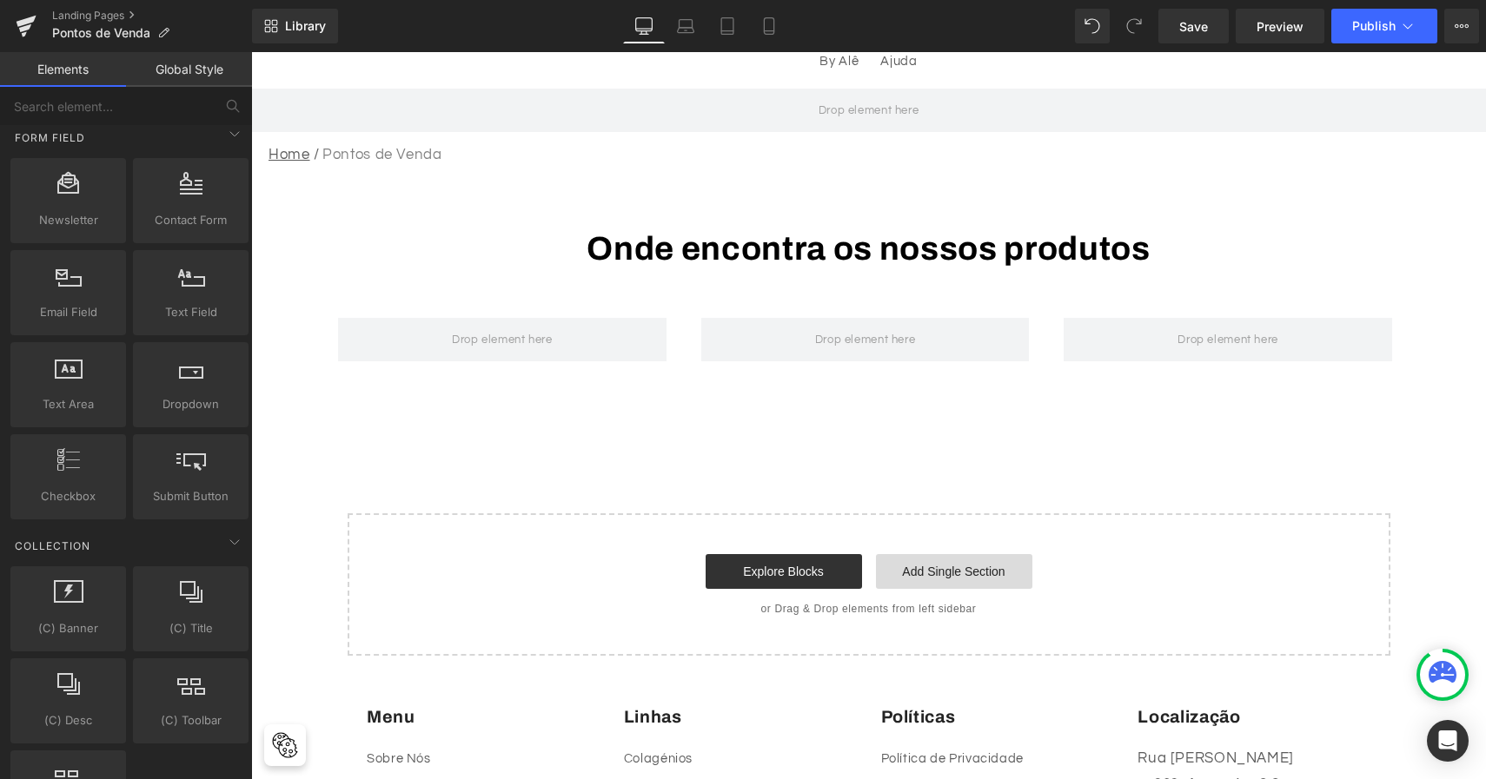
click at [949, 576] on link "Add Single Section" at bounding box center [954, 571] width 156 height 35
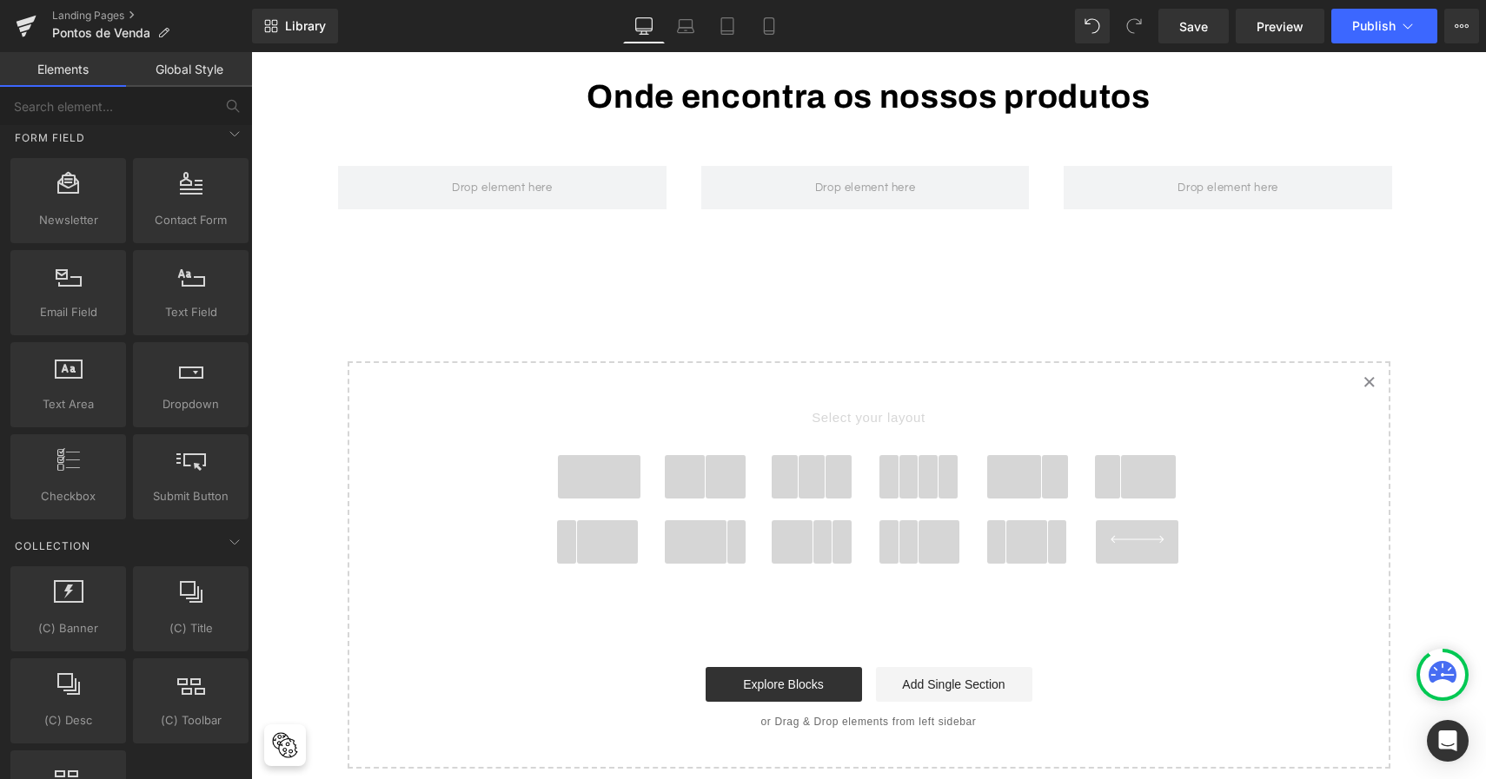
scroll to position [337, 0]
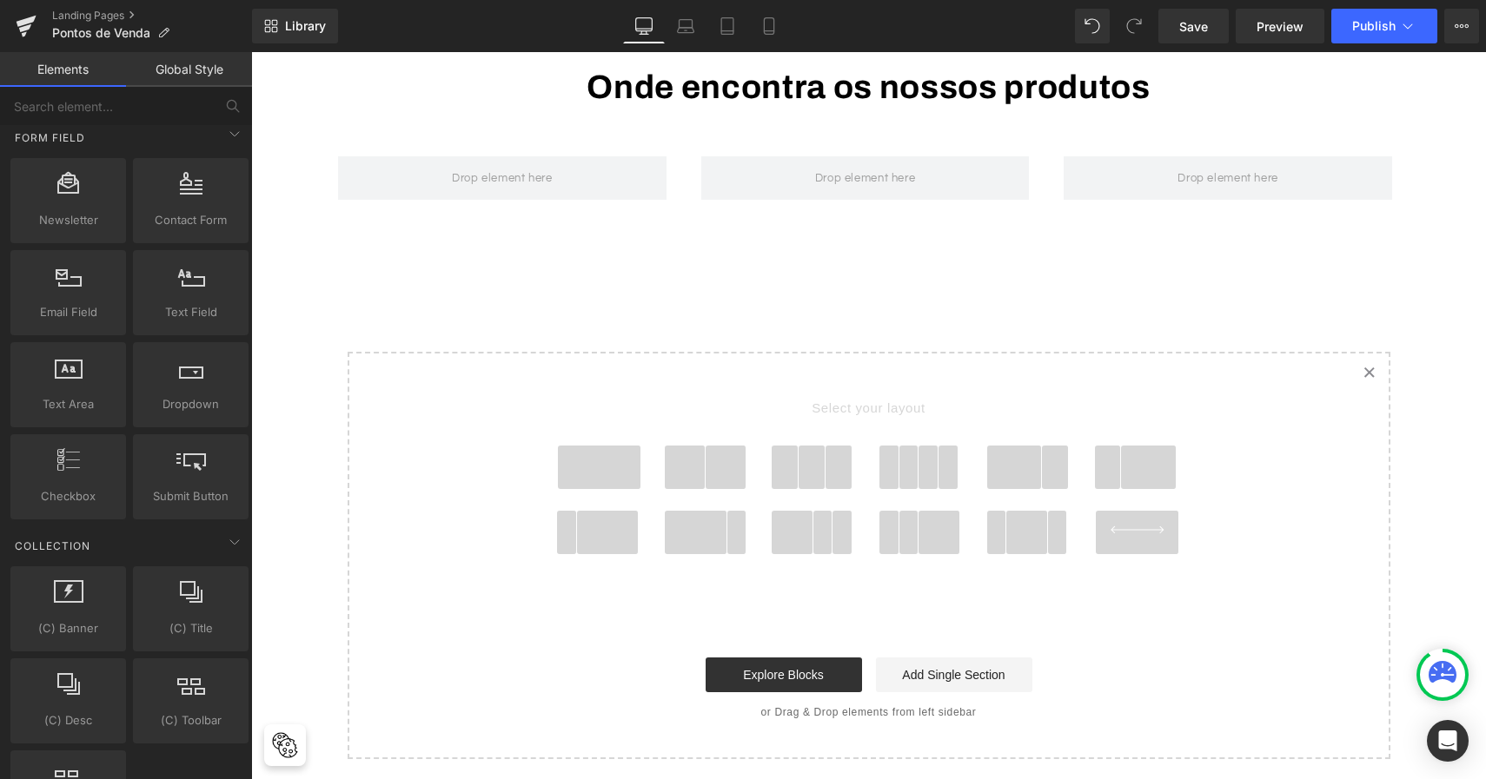
click at [1363, 374] on icon "Created with Sketch." at bounding box center [1368, 372] width 11 height 11
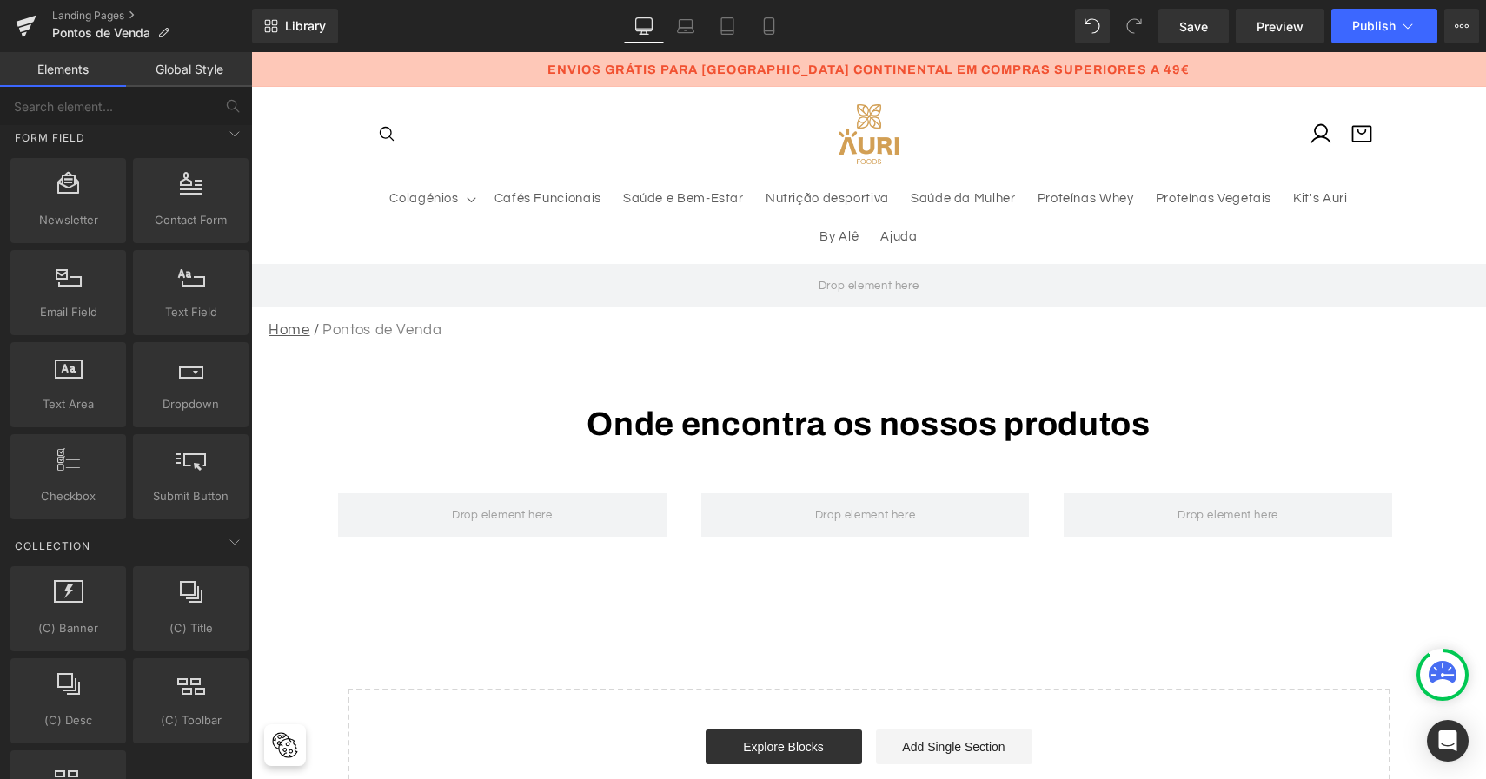
scroll to position [0, 0]
click at [24, 31] on icon at bounding box center [26, 25] width 21 height 43
